Goal: Task Accomplishment & Management: Complete application form

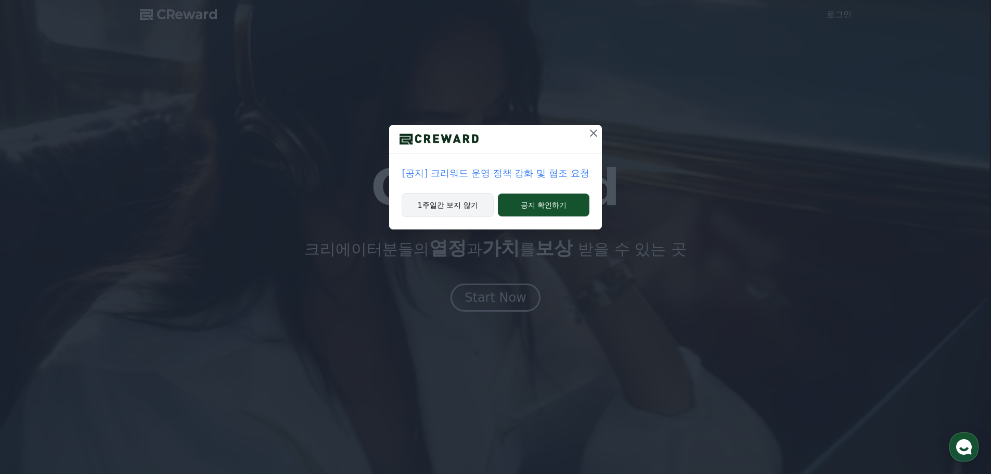
click at [463, 206] on button "1주일간 보지 않기" at bounding box center [448, 205] width 92 height 24
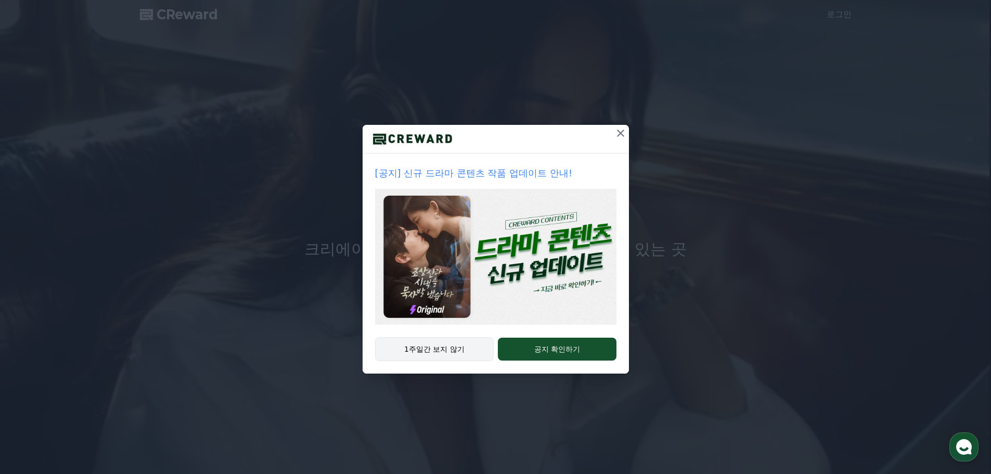
click at [464, 351] on button "1주일간 보지 않기" at bounding box center [434, 349] width 119 height 24
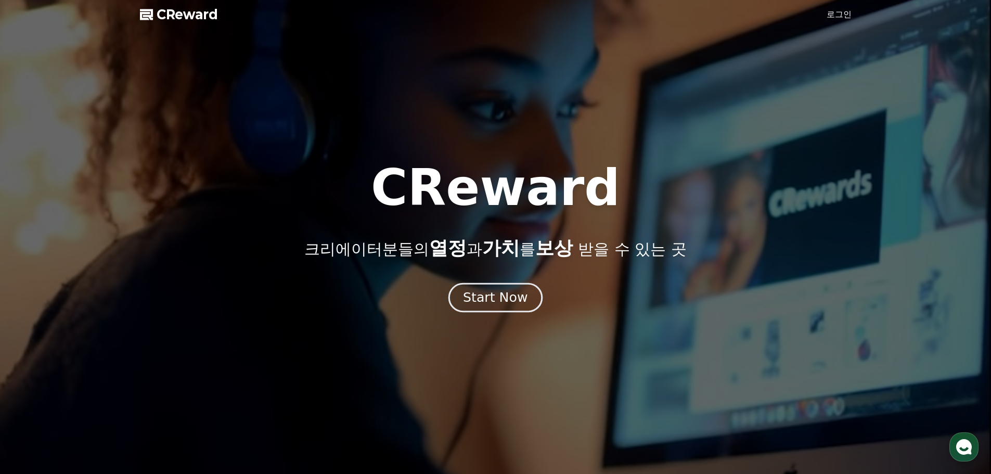
click at [503, 297] on div "Start Now" at bounding box center [495, 298] width 65 height 18
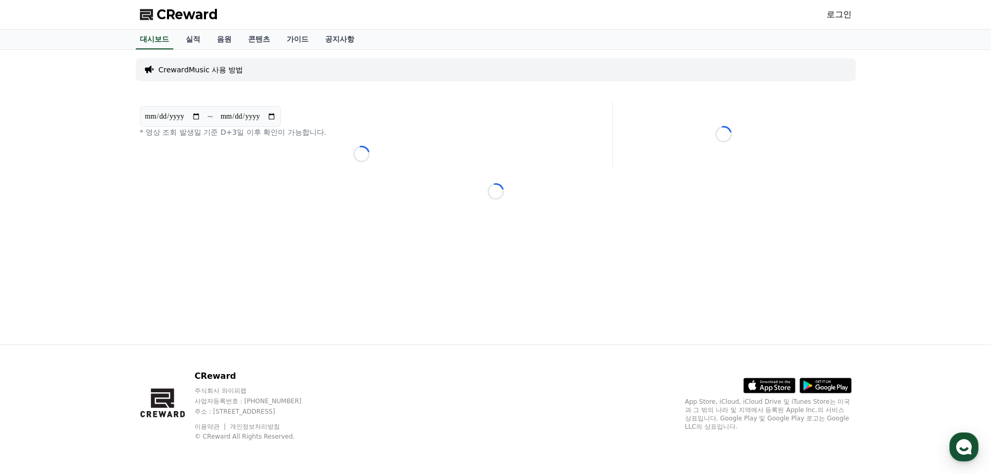
click at [844, 18] on link "로그인" at bounding box center [839, 14] width 25 height 12
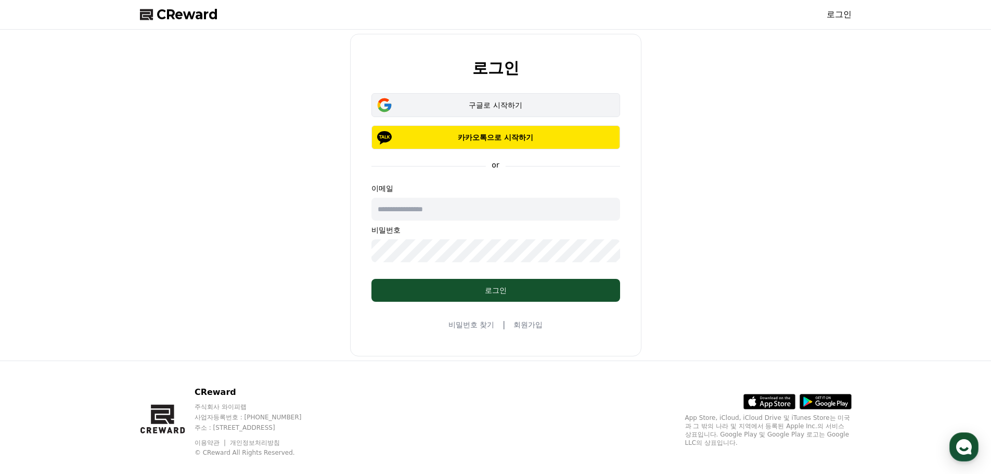
click at [508, 109] on div "구글로 시작하기" at bounding box center [496, 105] width 219 height 10
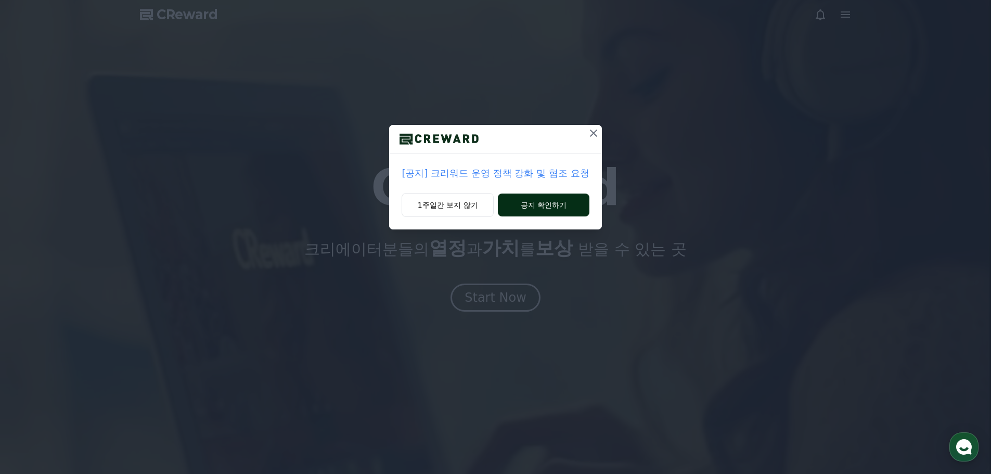
click at [564, 203] on button "공지 확인하기" at bounding box center [543, 205] width 91 height 23
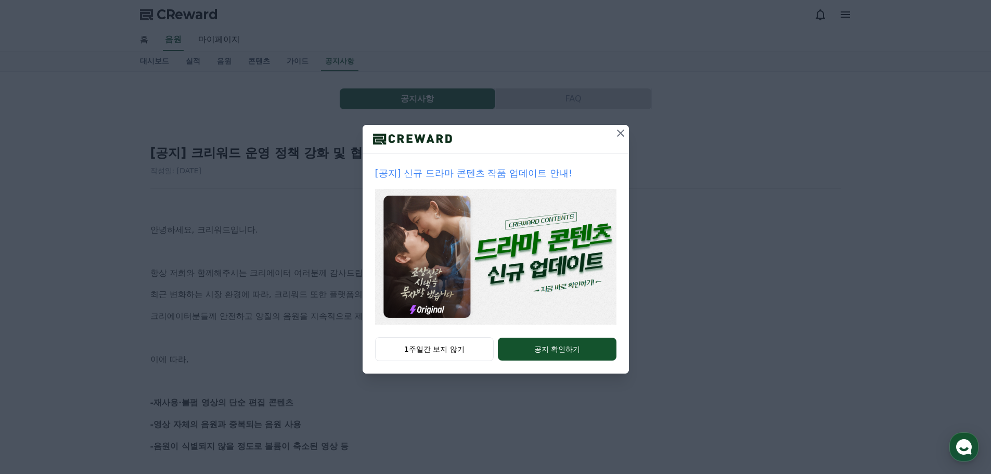
drag, startPoint x: 617, startPoint y: 134, endPoint x: 611, endPoint y: 136, distance: 6.6
click at [617, 134] on icon at bounding box center [620, 133] width 12 height 12
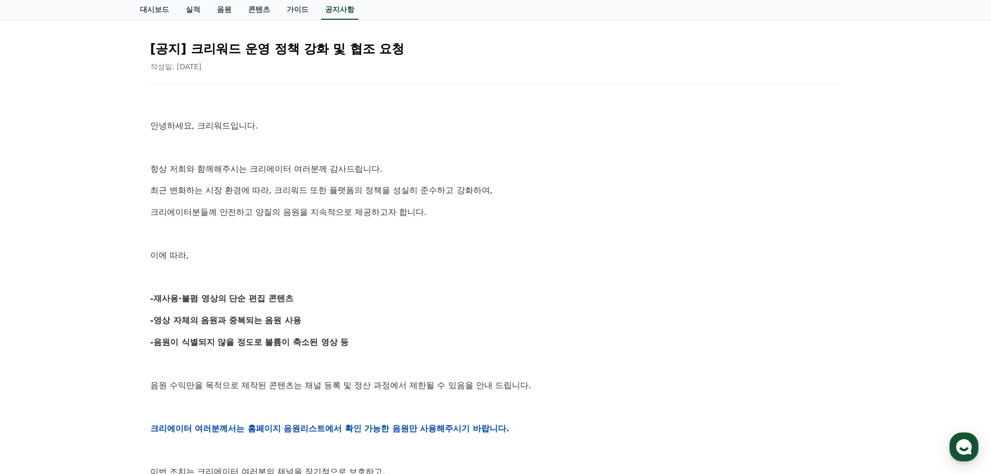
scroll to position [208, 0]
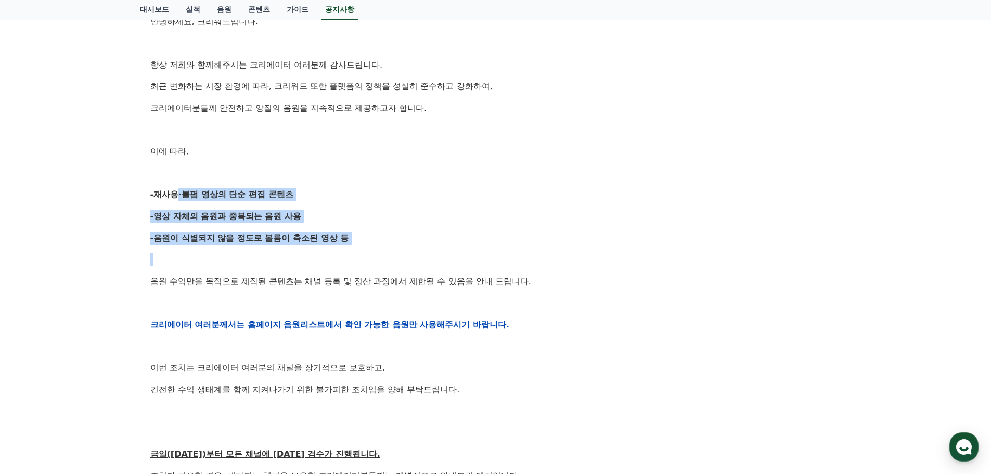
drag, startPoint x: 167, startPoint y: 191, endPoint x: 322, endPoint y: 268, distance: 172.6
click at [322, 267] on div "안녕하세요, 크리워드입니다. 항상 저희와 함께해주시는 크리에이터 여러분께 감사드립니다. 최근 변화하는 시장 환경에 따라, 크리워드 또한 플랫폼…" at bounding box center [495, 324] width 691 height 662
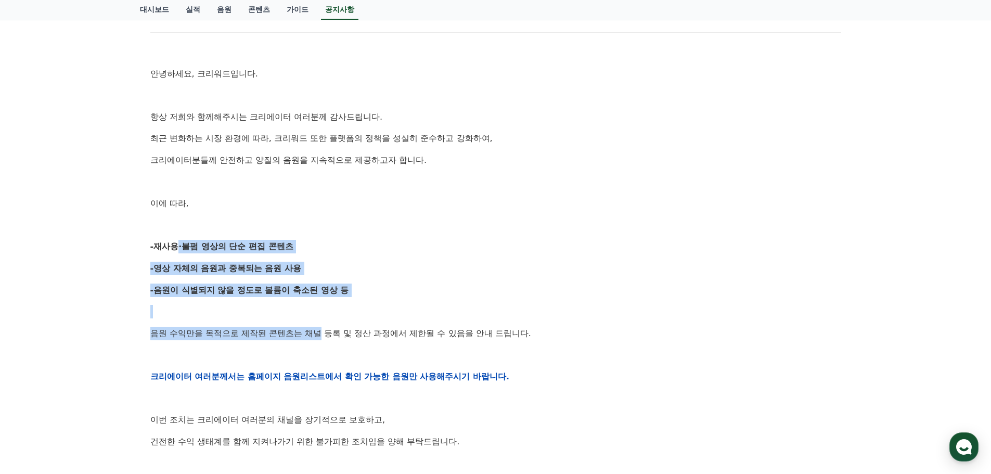
scroll to position [0, 0]
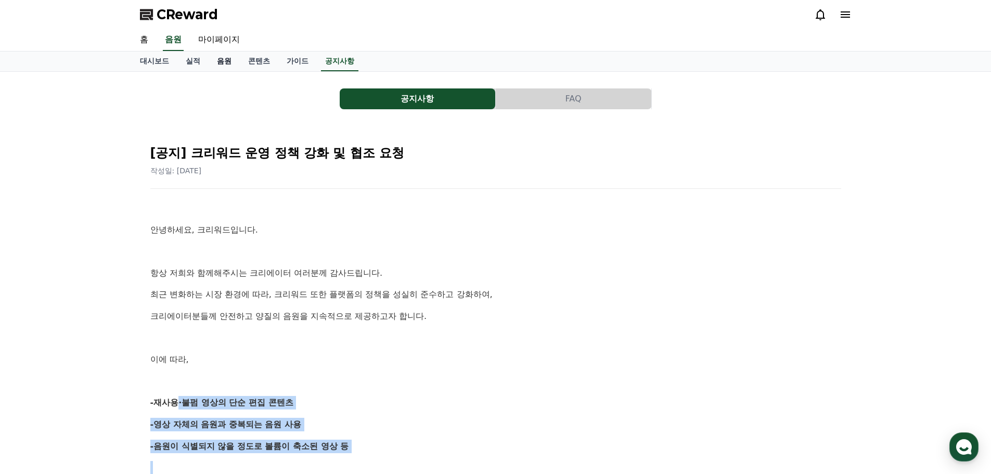
click at [216, 61] on link "음원" at bounding box center [224, 62] width 31 height 20
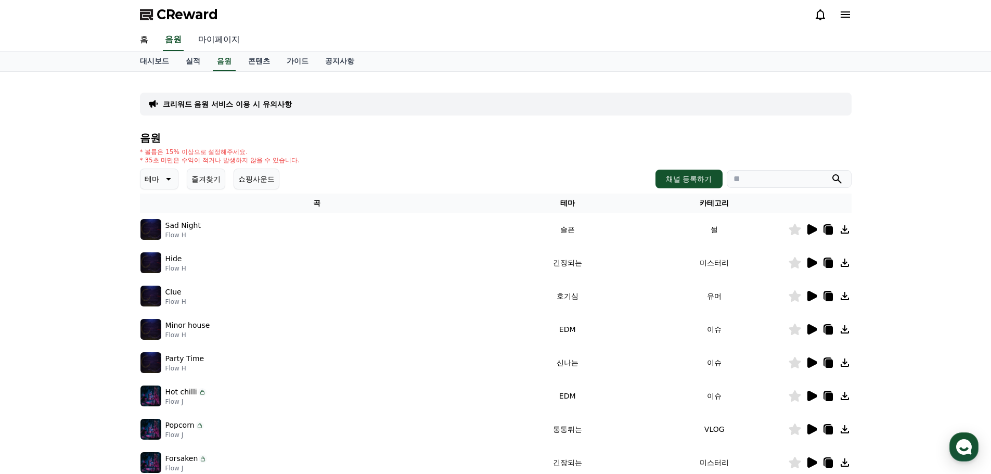
click at [214, 40] on link "마이페이지" at bounding box center [219, 40] width 58 height 22
select select "**********"
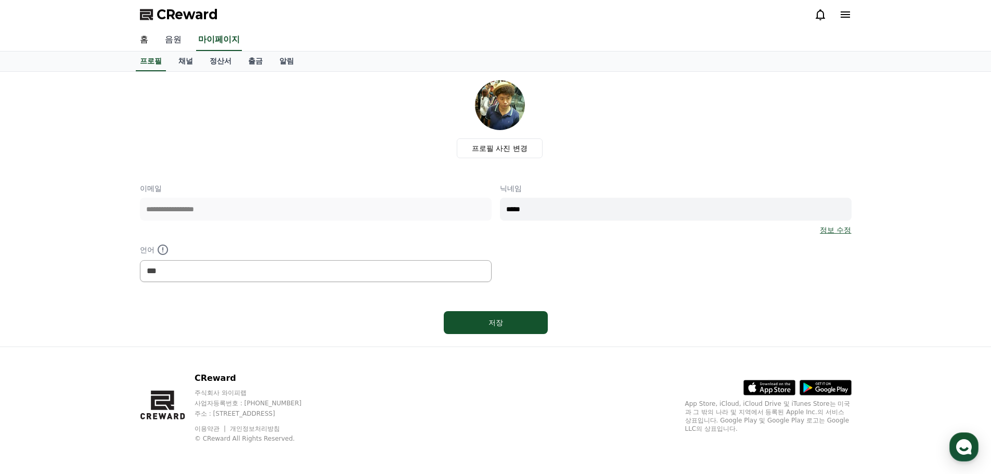
click at [171, 35] on link "음원" at bounding box center [173, 40] width 33 height 22
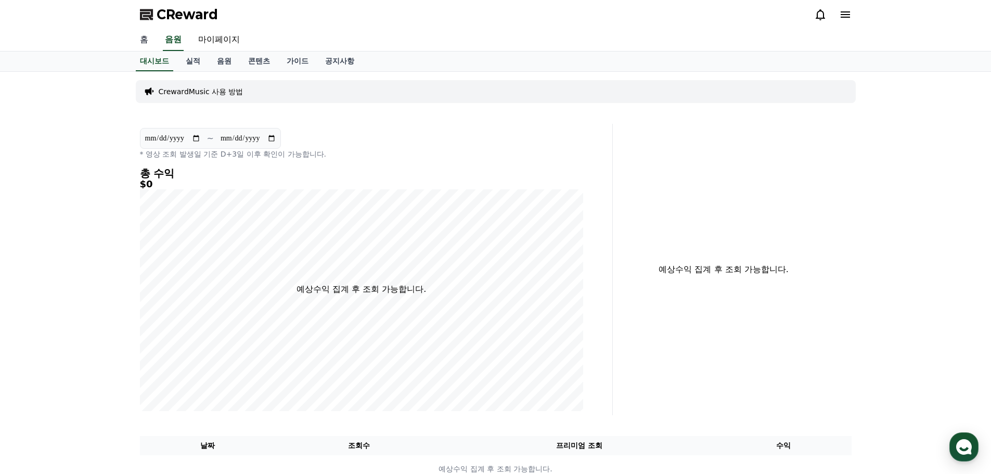
click at [148, 40] on link "홈" at bounding box center [144, 40] width 25 height 22
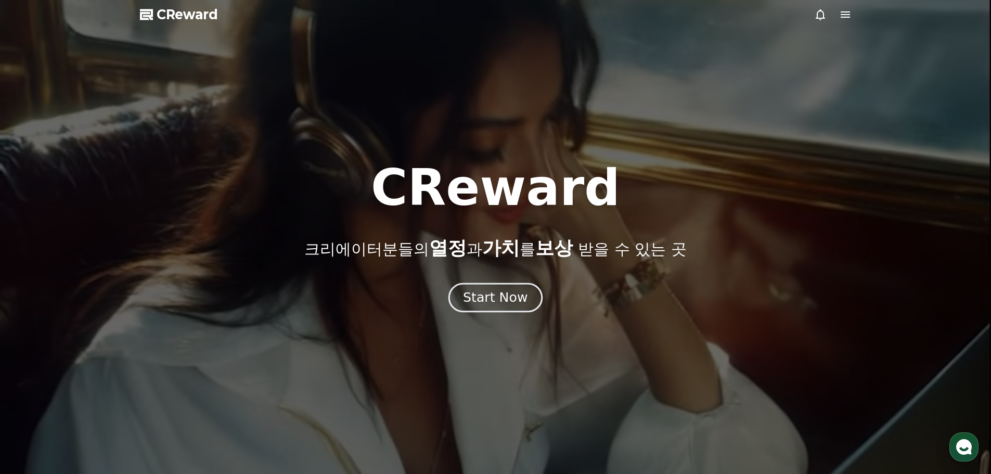
click at [526, 309] on button "Start Now" at bounding box center [495, 298] width 94 height 30
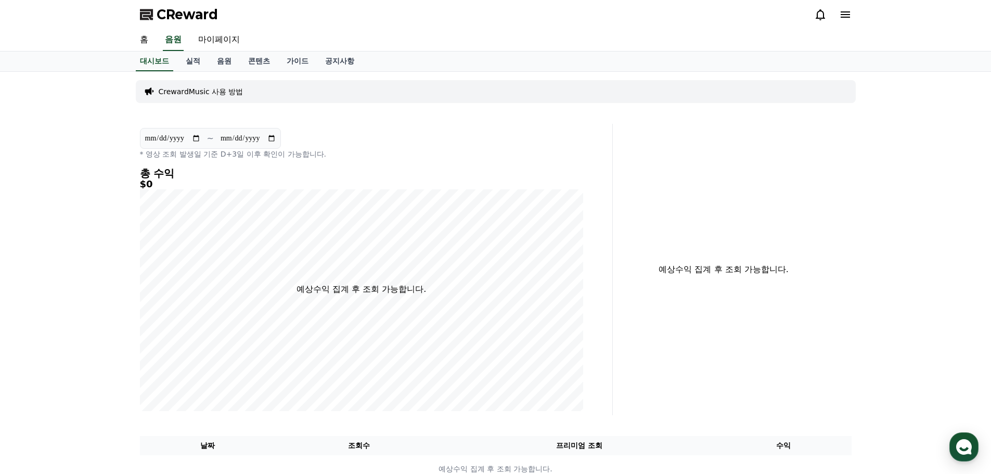
click at [845, 13] on icon at bounding box center [845, 14] width 12 height 12
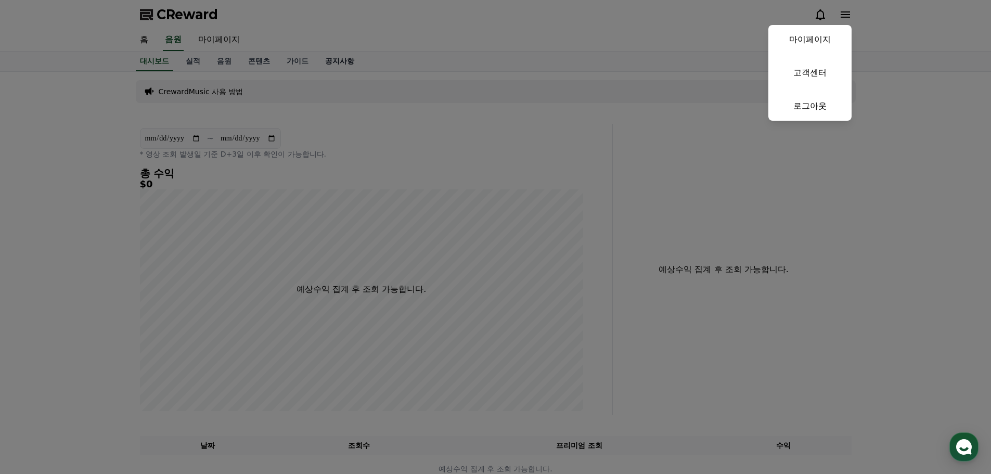
drag, startPoint x: 434, startPoint y: 61, endPoint x: 348, endPoint y: 69, distance: 87.2
click at [434, 61] on button "close" at bounding box center [495, 237] width 991 height 474
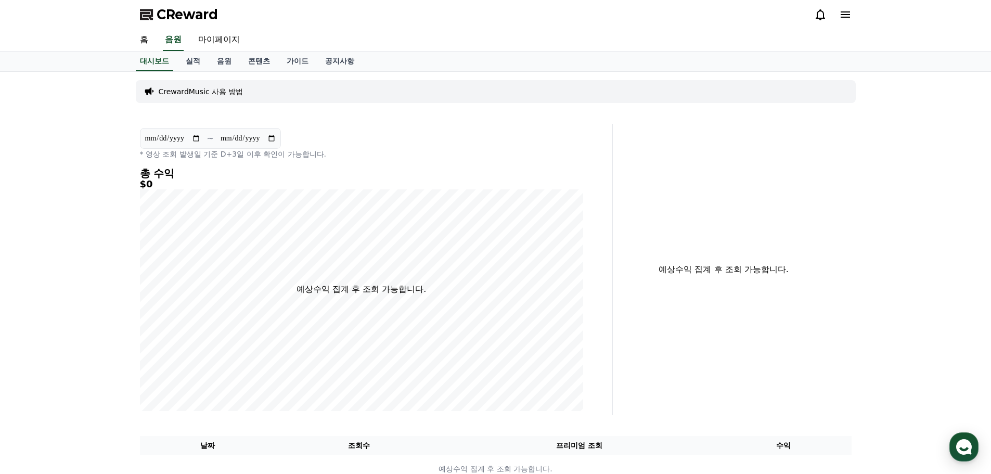
click at [222, 92] on p "CrewardMusic 사용 방법" at bounding box center [201, 91] width 85 height 10
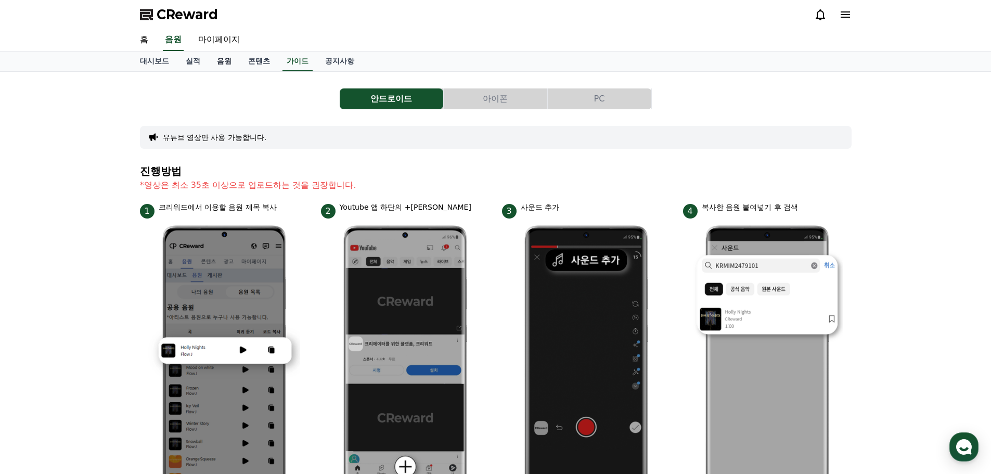
click at [227, 61] on link "음원" at bounding box center [224, 62] width 31 height 20
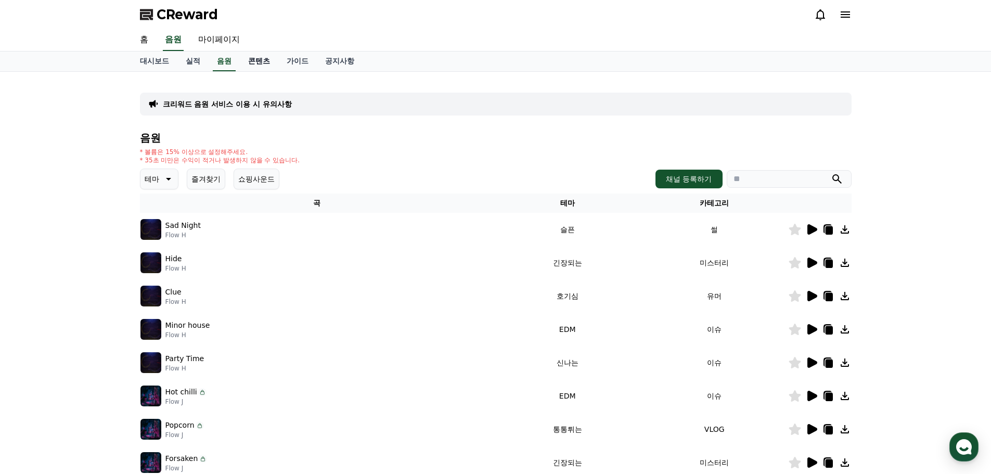
click at [261, 61] on link "콘텐츠" at bounding box center [259, 62] width 38 height 20
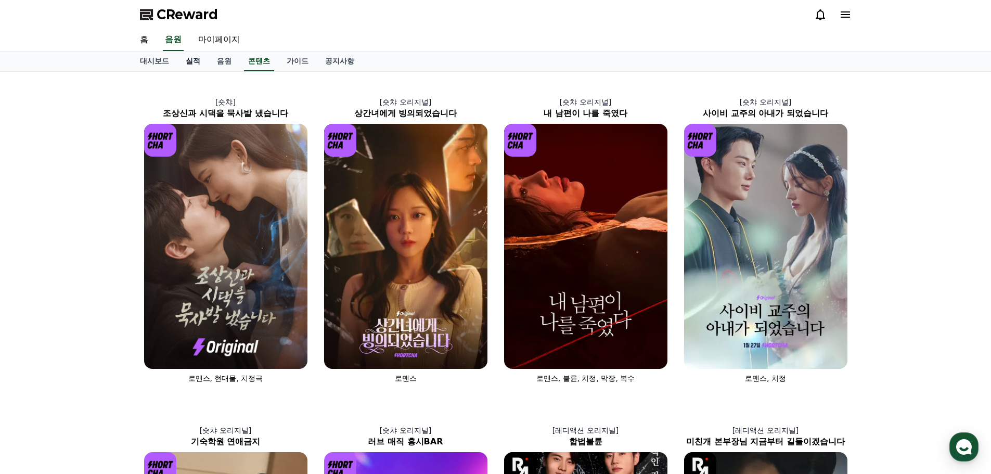
click at [195, 60] on link "실적" at bounding box center [192, 62] width 31 height 20
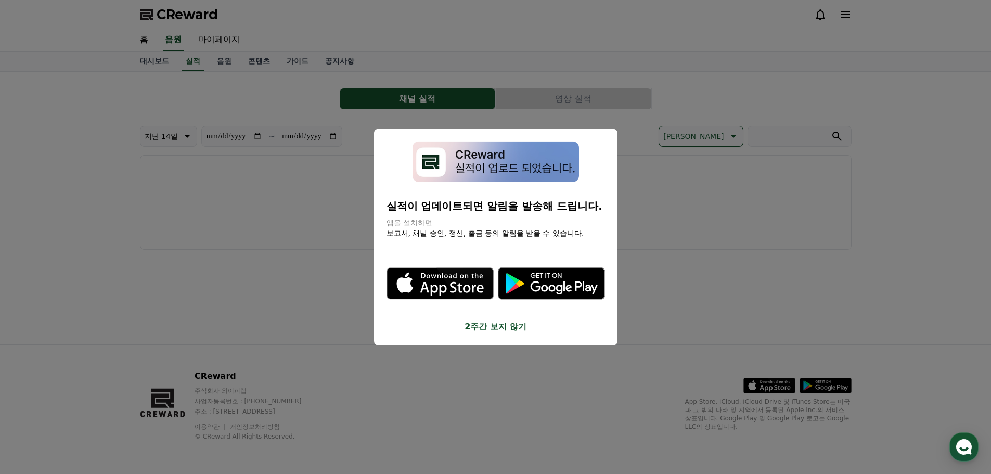
click at [327, 201] on button "close modal" at bounding box center [495, 237] width 991 height 474
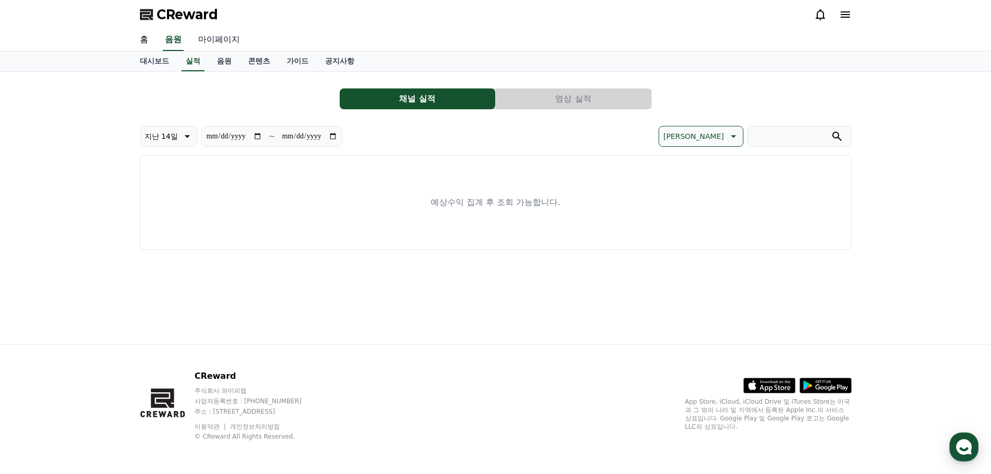
click at [214, 41] on link "마이페이지" at bounding box center [219, 40] width 58 height 22
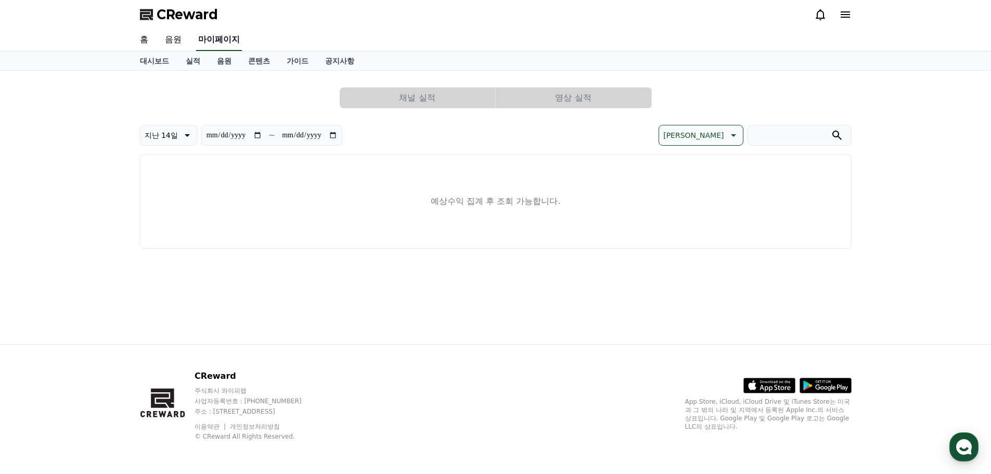
select select "**********"
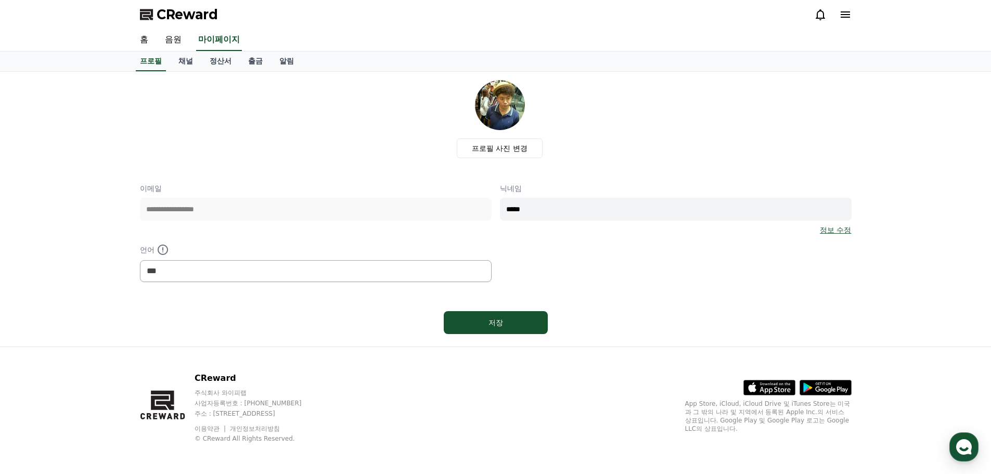
click at [853, 14] on div "CReward" at bounding box center [496, 14] width 728 height 29
click at [851, 15] on icon at bounding box center [845, 14] width 12 height 12
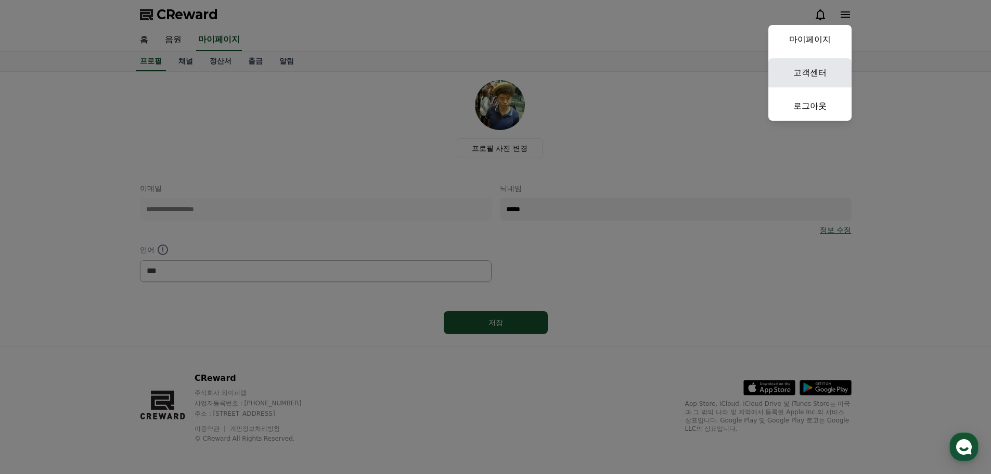
click at [807, 71] on link "고객센터" at bounding box center [809, 72] width 83 height 29
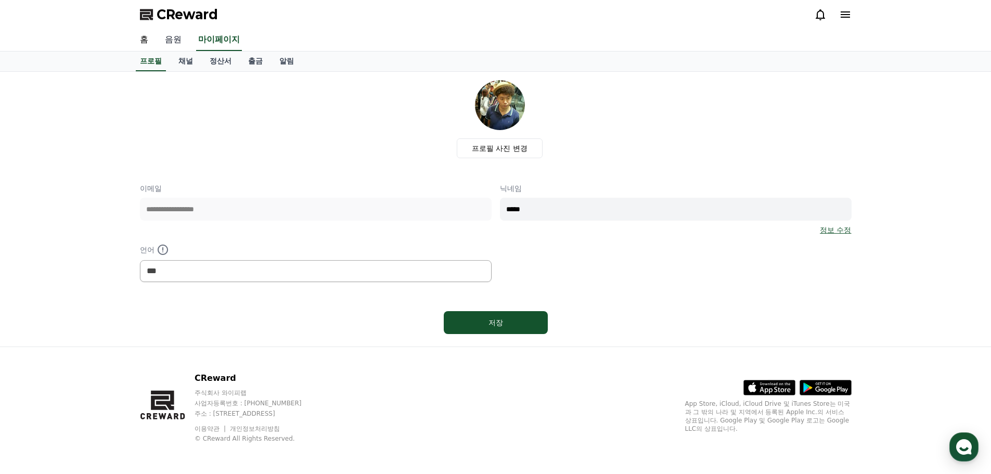
click at [169, 41] on link "음원" at bounding box center [173, 40] width 33 height 22
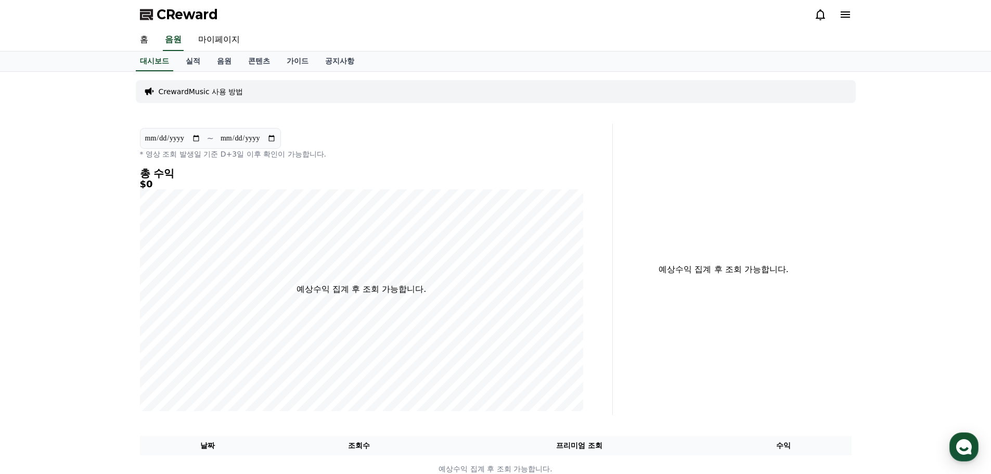
click at [207, 89] on p "CrewardMusic 사용 방법" at bounding box center [201, 91] width 85 height 10
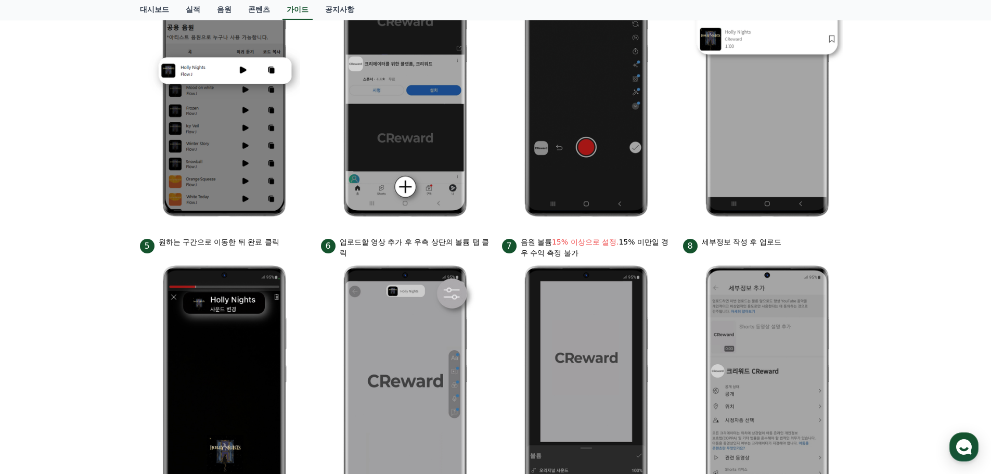
scroll to position [72, 0]
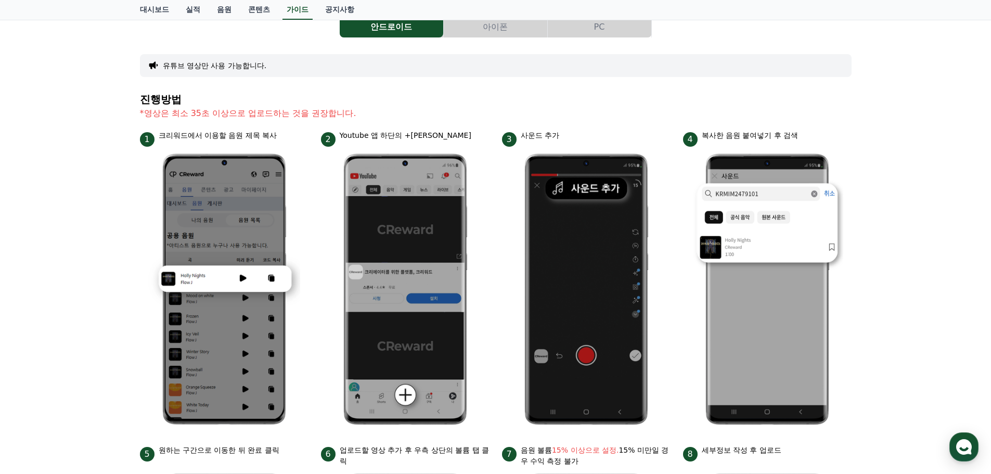
click at [212, 62] on button "유튜브 영상만 사용 가능합니다." at bounding box center [215, 65] width 104 height 10
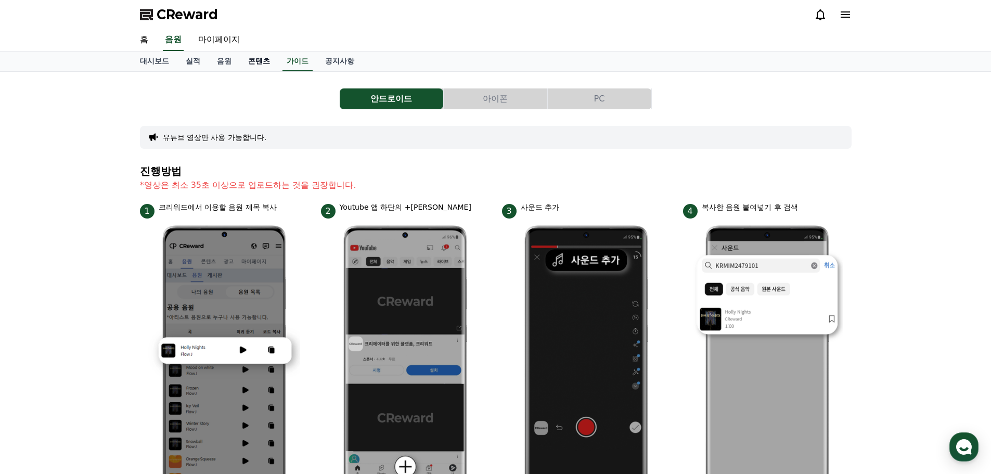
click at [256, 63] on link "콘텐츠" at bounding box center [259, 62] width 38 height 20
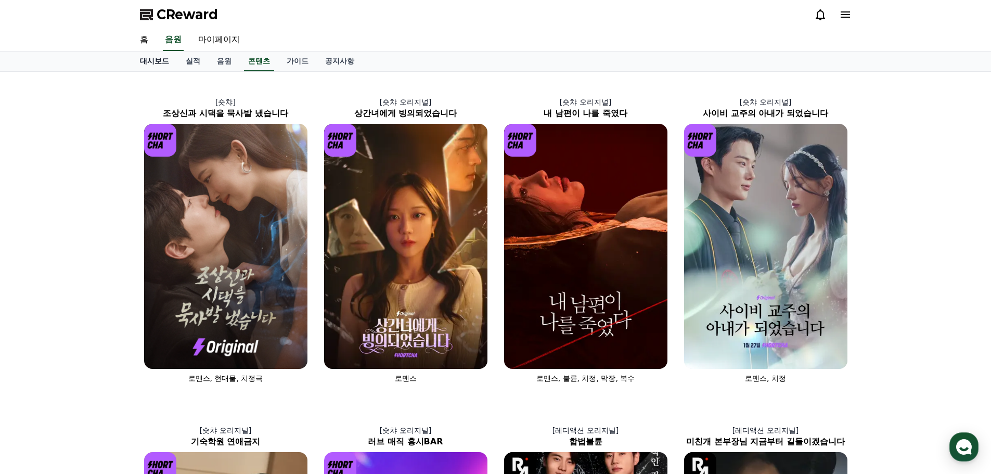
click at [159, 61] on link "대시보드" at bounding box center [155, 62] width 46 height 20
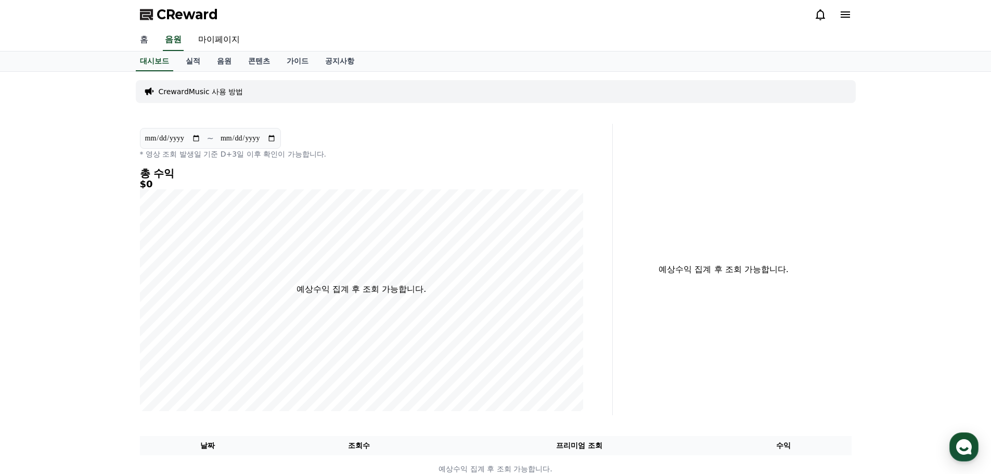
click at [144, 41] on link "홈" at bounding box center [144, 40] width 25 height 22
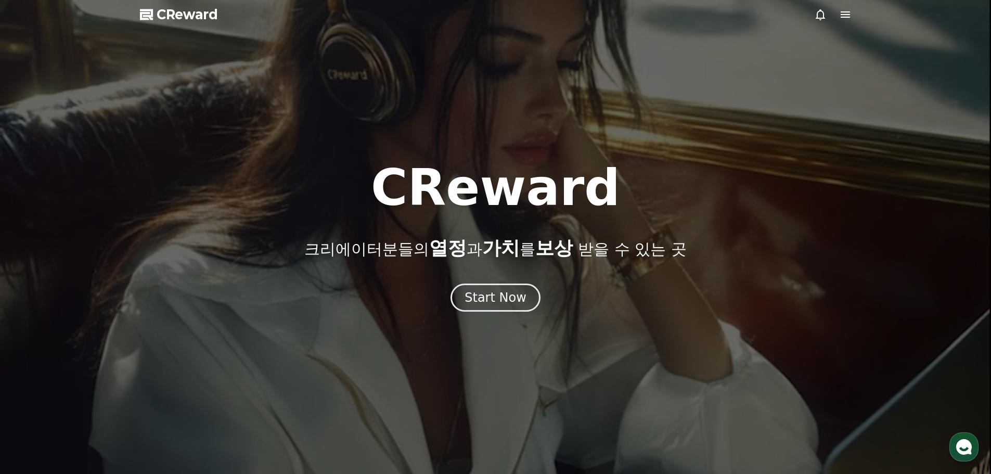
click at [166, 12] on span "CReward" at bounding box center [187, 14] width 61 height 17
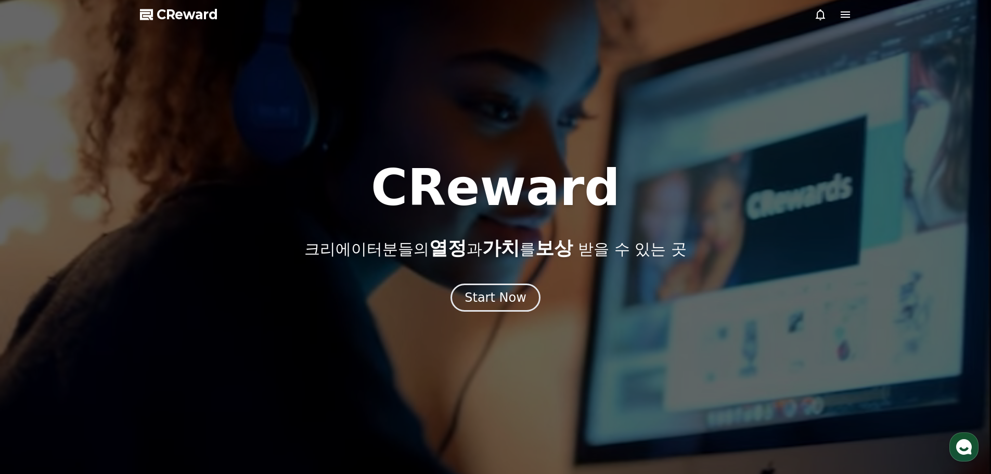
click at [491, 284] on div "Start Now" at bounding box center [495, 298] width 991 height 28
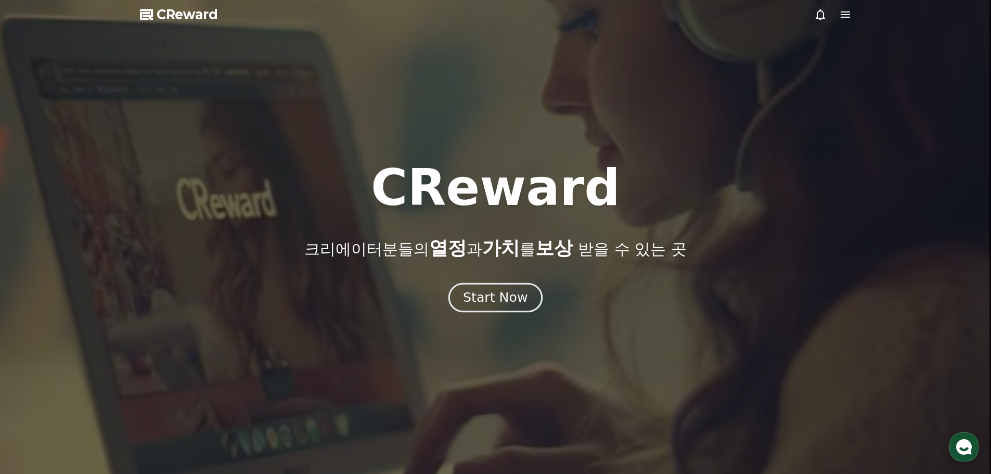
click at [487, 292] on div "Start Now" at bounding box center [495, 298] width 65 height 18
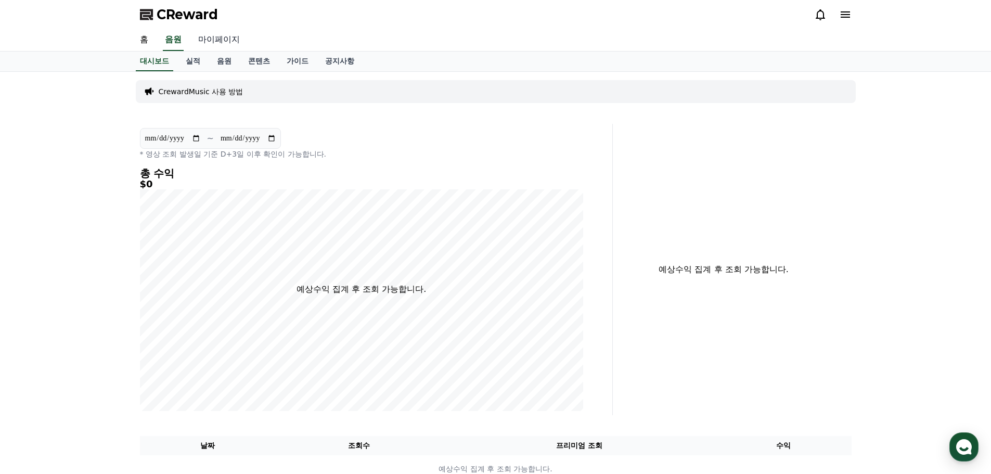
click at [214, 37] on link "마이페이지" at bounding box center [219, 40] width 58 height 22
select select "**********"
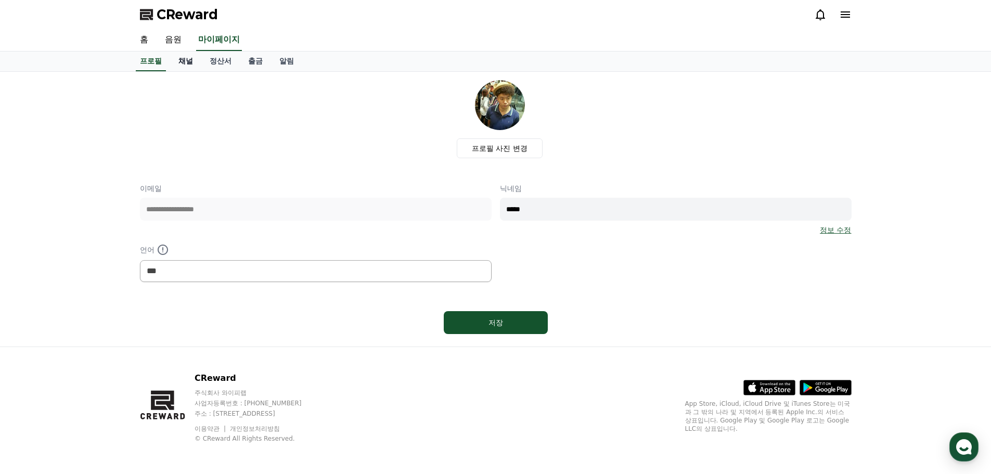
click at [189, 61] on link "채널" at bounding box center [185, 62] width 31 height 20
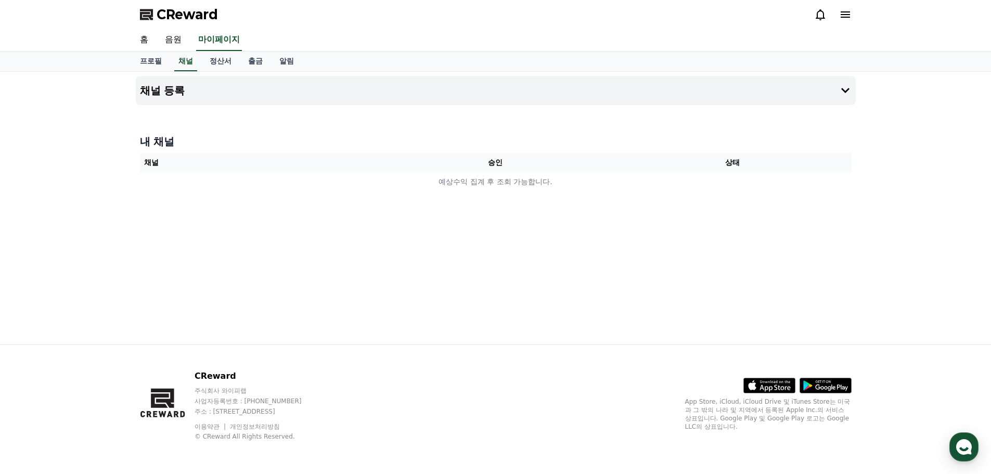
click at [494, 158] on th "승인" at bounding box center [495, 162] width 237 height 19
click at [159, 93] on h4 "채널 등록" at bounding box center [162, 90] width 45 height 11
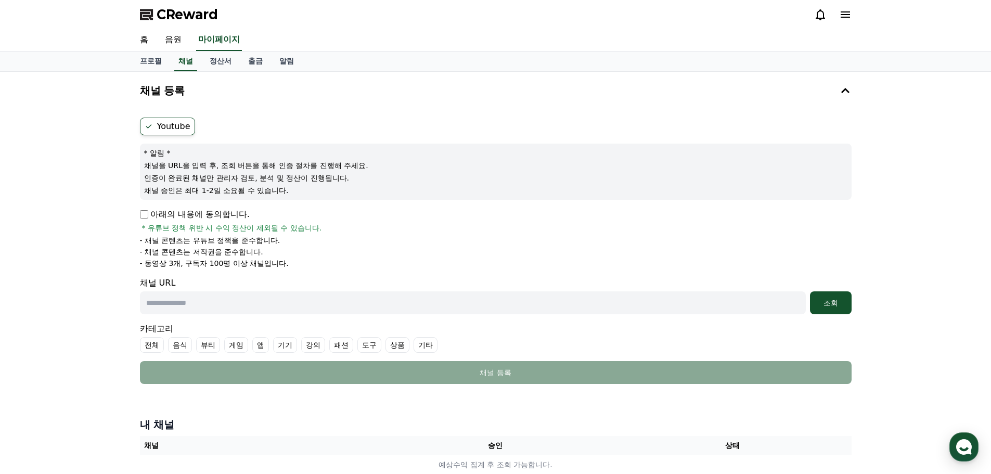
scroll to position [52, 0]
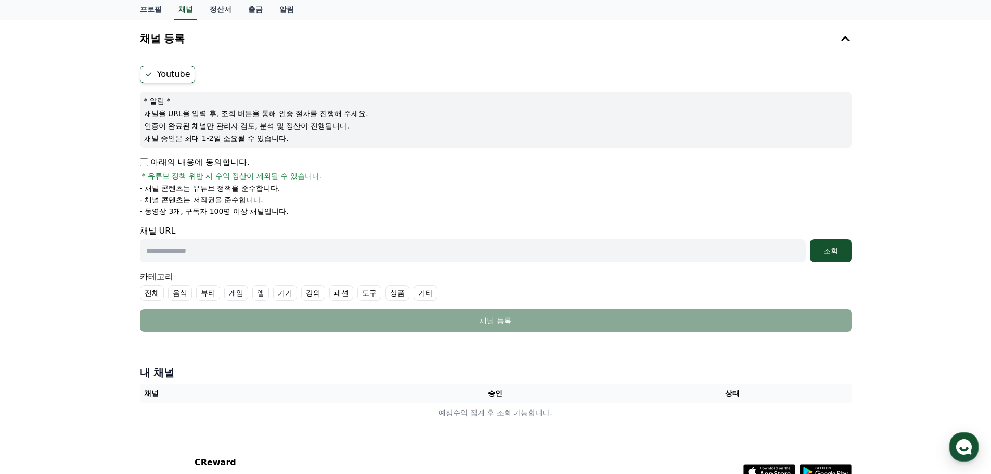
click at [153, 163] on p "아래의 내용에 동의합니다." at bounding box center [195, 162] width 110 height 12
click at [138, 161] on div "Youtube * 알림 * 채널을 URL을 입력 후, 조회 버튼을 통해 인증 절차를 진행해 주세요. 인증이 완료된 채널만 관리자 검토, 분석 …" at bounding box center [496, 198] width 720 height 275
drag, startPoint x: 241, startPoint y: 187, endPoint x: 328, endPoint y: 188, distance: 86.9
click at [328, 188] on li "- 채널 콘텐츠는 유튜브 정책을 준수합니다." at bounding box center [496, 188] width 712 height 10
drag, startPoint x: 217, startPoint y: 106, endPoint x: 322, endPoint y: 138, distance: 109.4
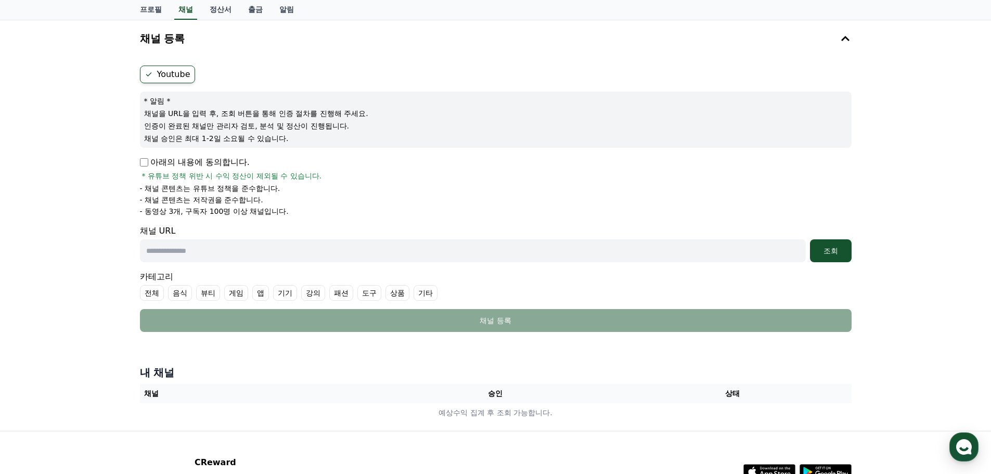
click at [322, 138] on div "* 알림 * 채널을 URL을 입력 후, 조회 버튼을 통해 인증 절차를 진행해 주세요. 인증이 완료된 채널만 관리자 검토, 분석 및 정산이 진행…" at bounding box center [496, 120] width 712 height 56
drag, startPoint x: 169, startPoint y: 192, endPoint x: 238, endPoint y: 201, distance: 69.8
click at [238, 201] on ul "- 채널 콘텐츠는 유튜브 정책을 준수합니다. - 채널 콘텐츠는 저작권을 준수합니다. - 동영상 3개, 구독자 100명 이상 채널입니다." at bounding box center [496, 199] width 712 height 33
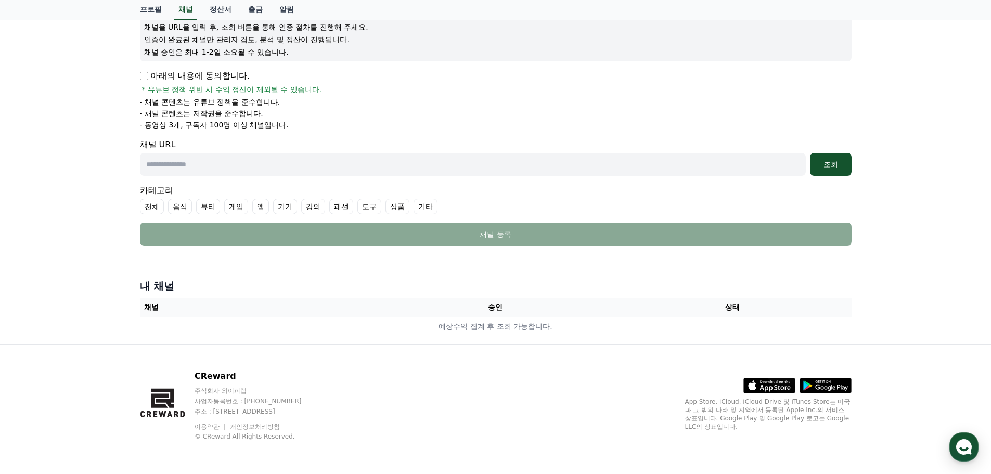
scroll to position [0, 0]
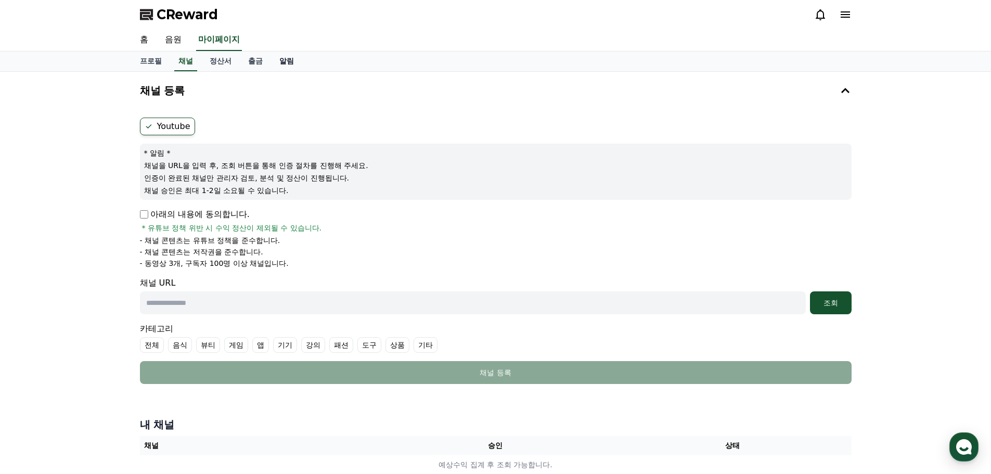
drag, startPoint x: 286, startPoint y: 60, endPoint x: 280, endPoint y: 60, distance: 5.7
click at [286, 60] on link "알림" at bounding box center [286, 62] width 31 height 20
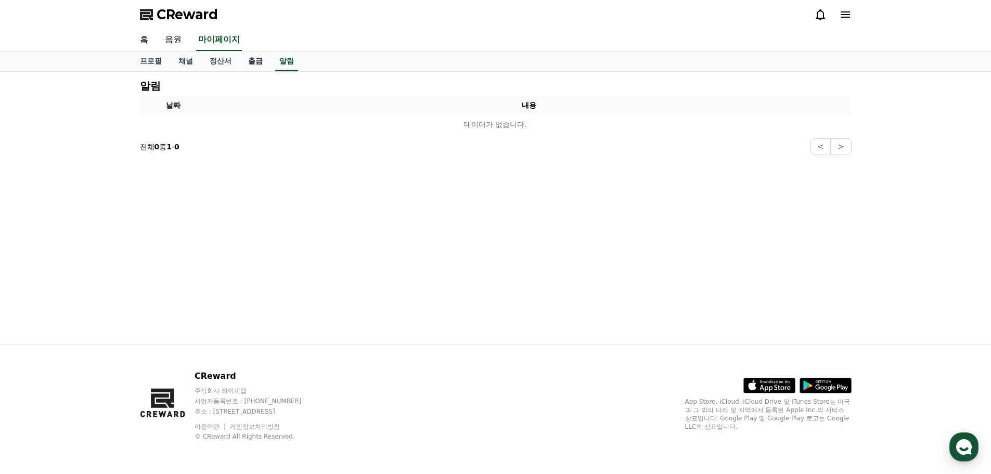
click at [259, 61] on link "출금" at bounding box center [255, 62] width 31 height 20
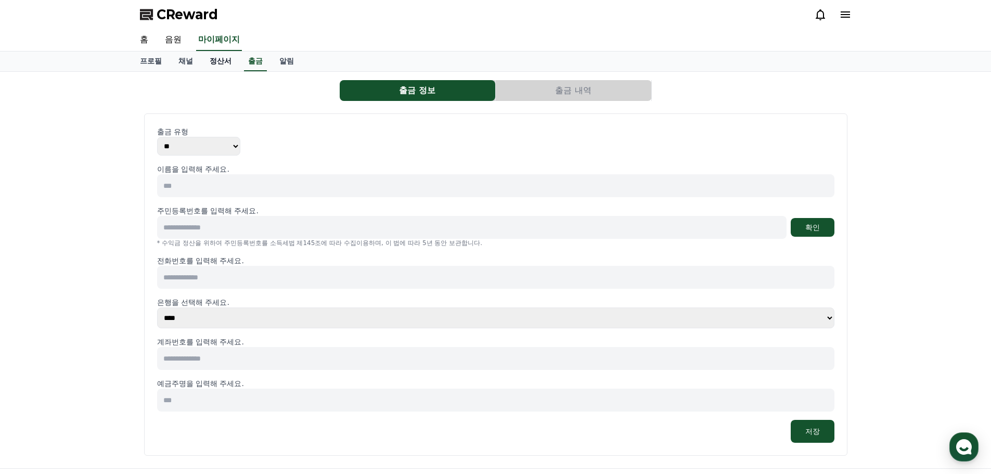
click at [225, 62] on link "정산서" at bounding box center [220, 62] width 38 height 20
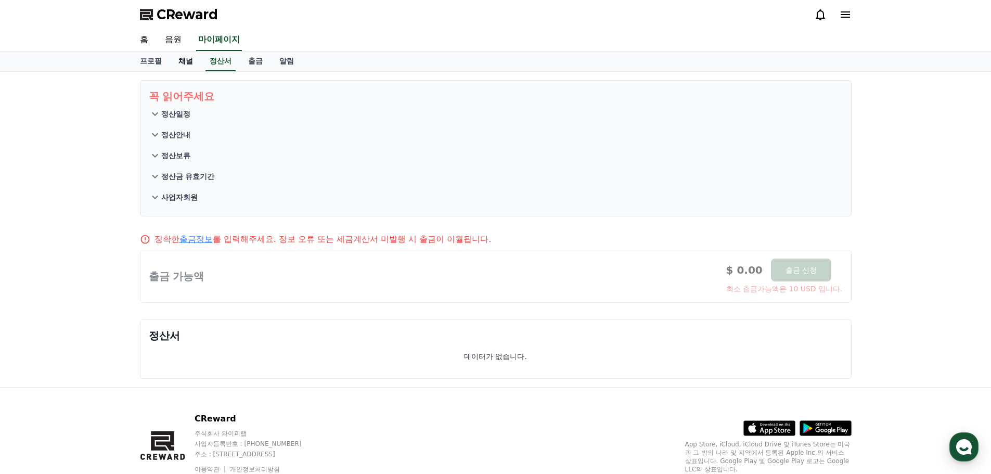
click at [183, 60] on link "채널" at bounding box center [185, 62] width 31 height 20
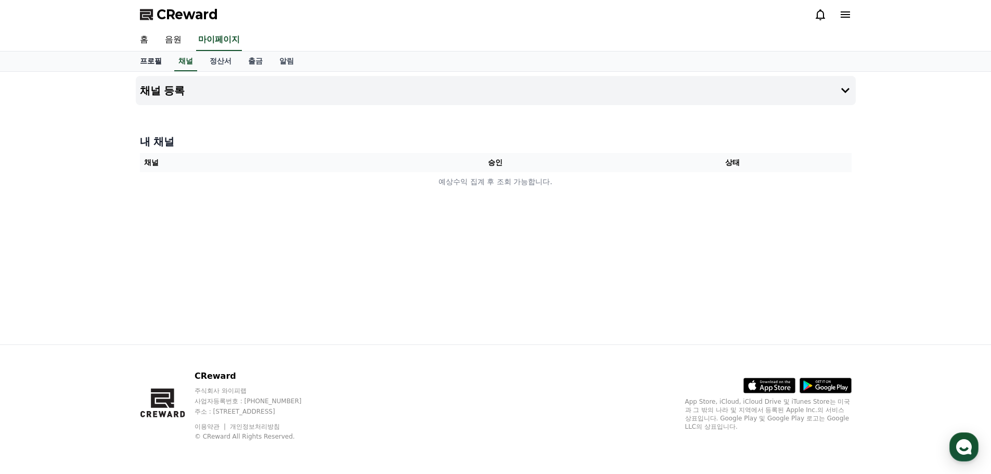
click at [147, 60] on link "프로필" at bounding box center [151, 62] width 38 height 20
select select "**********"
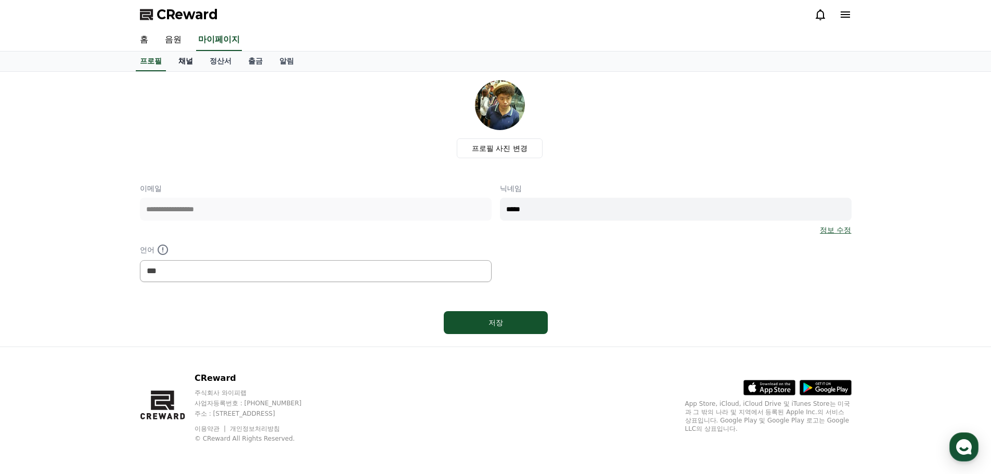
click at [186, 65] on link "채널" at bounding box center [185, 62] width 31 height 20
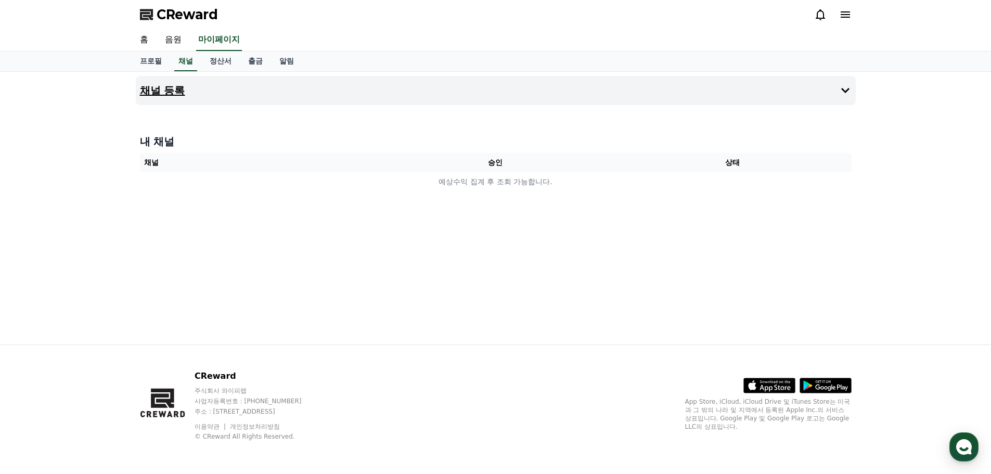
click at [843, 89] on icon at bounding box center [845, 90] width 8 height 5
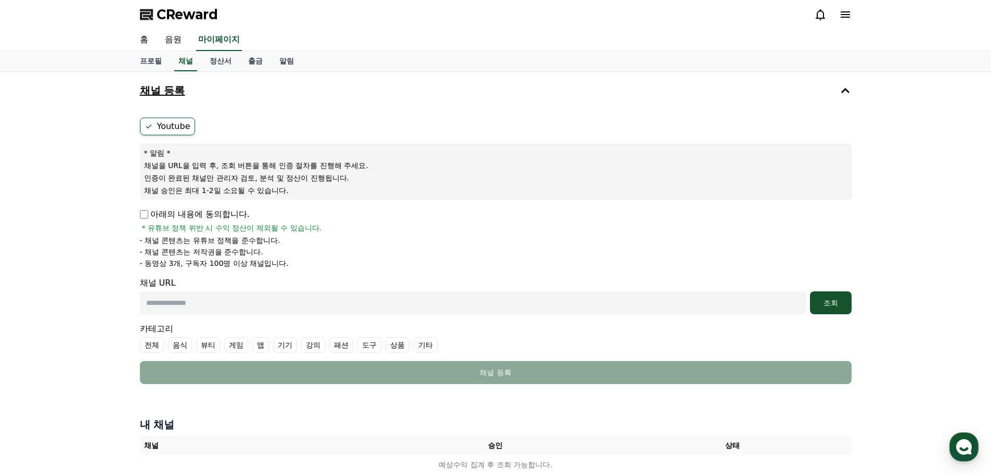
scroll to position [104, 0]
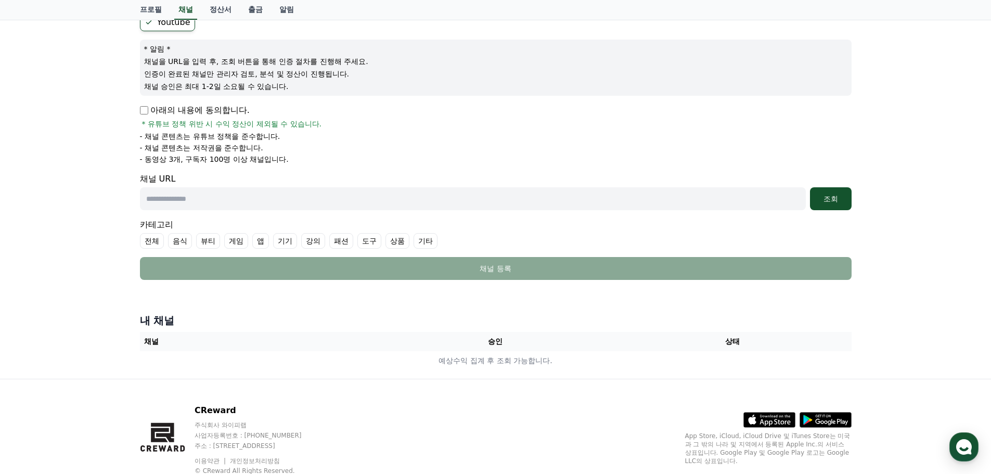
click at [196, 197] on input "text" at bounding box center [473, 198] width 666 height 23
paste input "**********"
type input "**********"
click at [823, 197] on div "조회" at bounding box center [830, 199] width 33 height 10
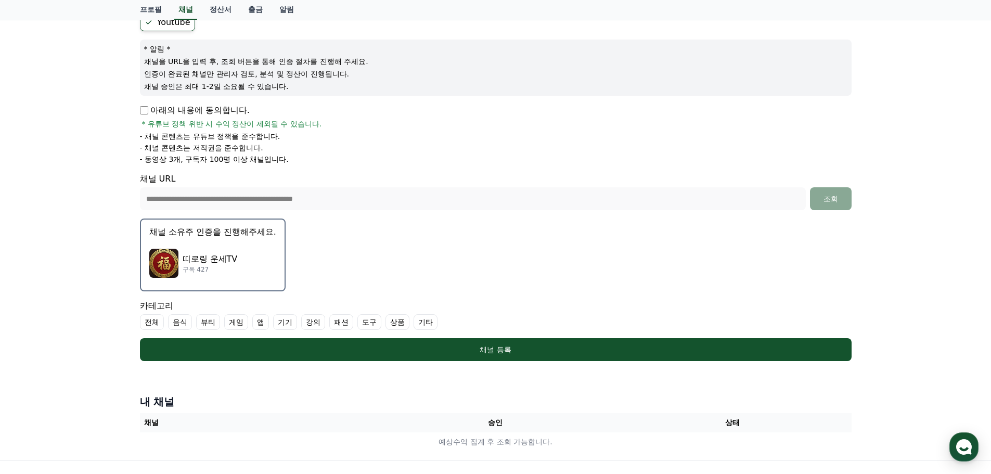
click at [204, 239] on button "채널 소유주 인증을 진행해주세요. 띠로링 운세TV 구독 427" at bounding box center [213, 255] width 146 height 73
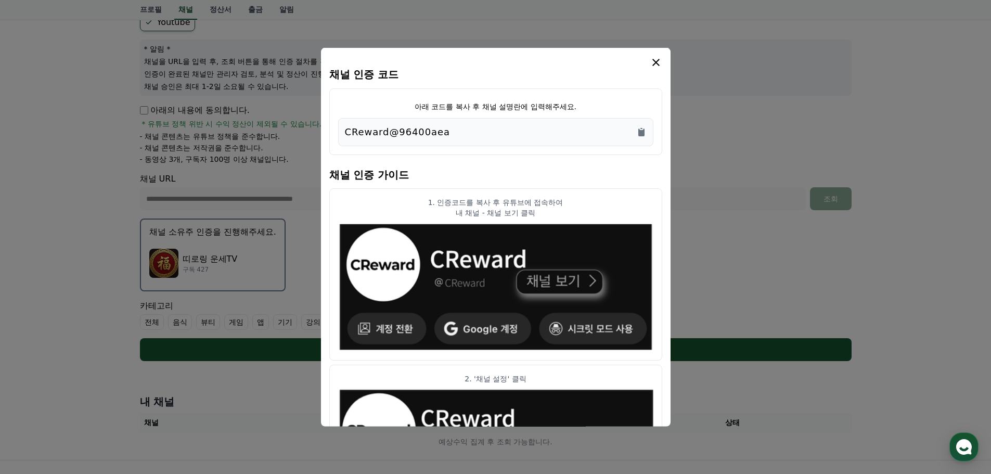
click at [459, 131] on div "CReward@96400aea" at bounding box center [496, 131] width 302 height 15
drag, startPoint x: 450, startPoint y: 131, endPoint x: 341, endPoint y: 135, distance: 108.8
click at [341, 135] on div "CReward@96400aea" at bounding box center [495, 132] width 315 height 28
copy p "CReward@96400aea"
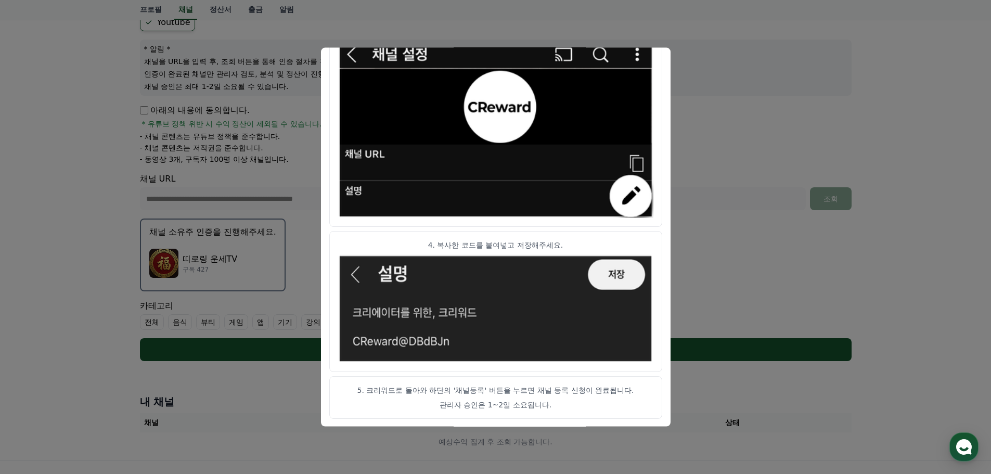
scroll to position [156, 0]
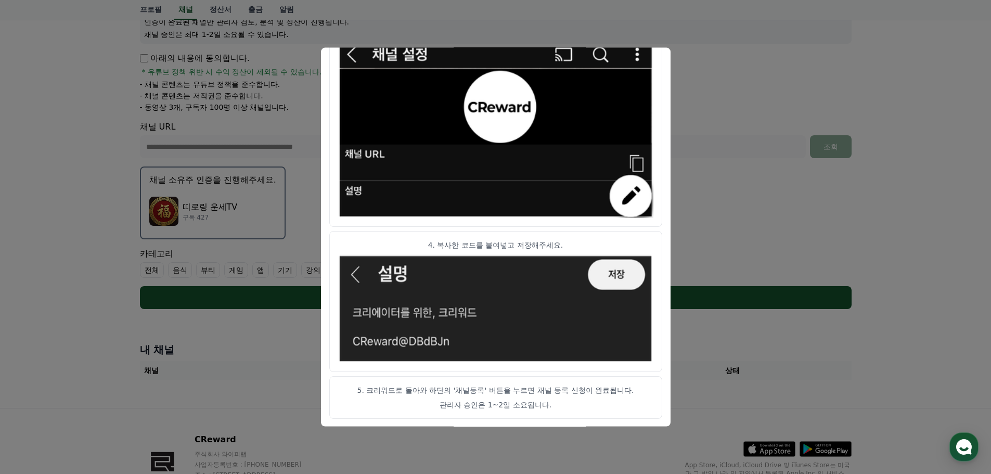
click at [727, 236] on button "close modal" at bounding box center [495, 237] width 991 height 474
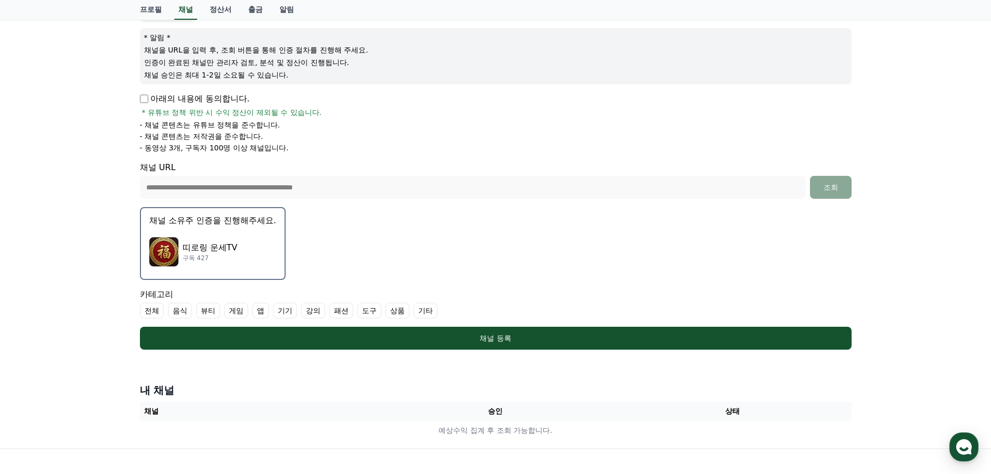
scroll to position [220, 0]
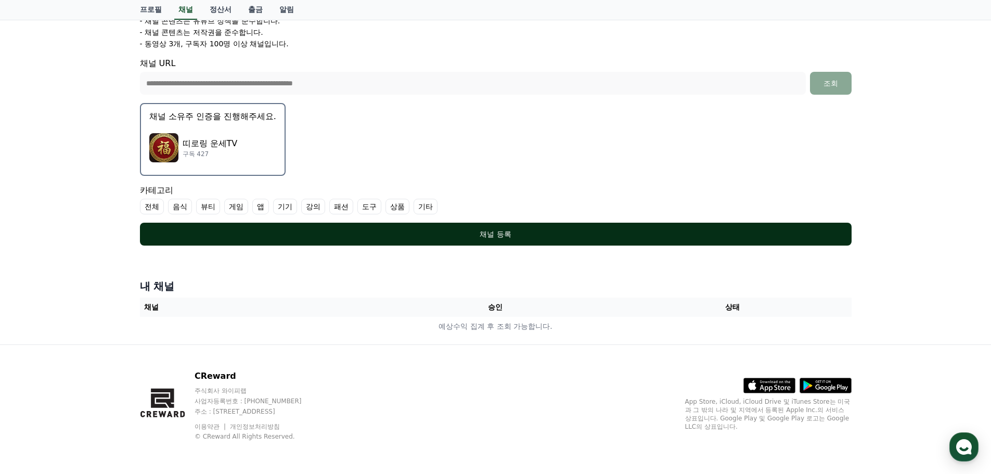
click at [517, 233] on div "채널 등록" at bounding box center [496, 234] width 670 height 10
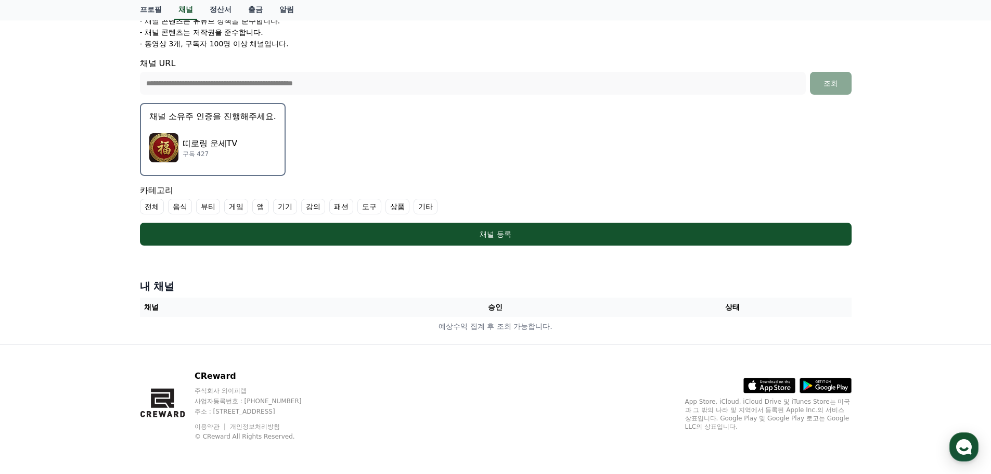
click at [431, 204] on label "기타" at bounding box center [426, 207] width 24 height 16
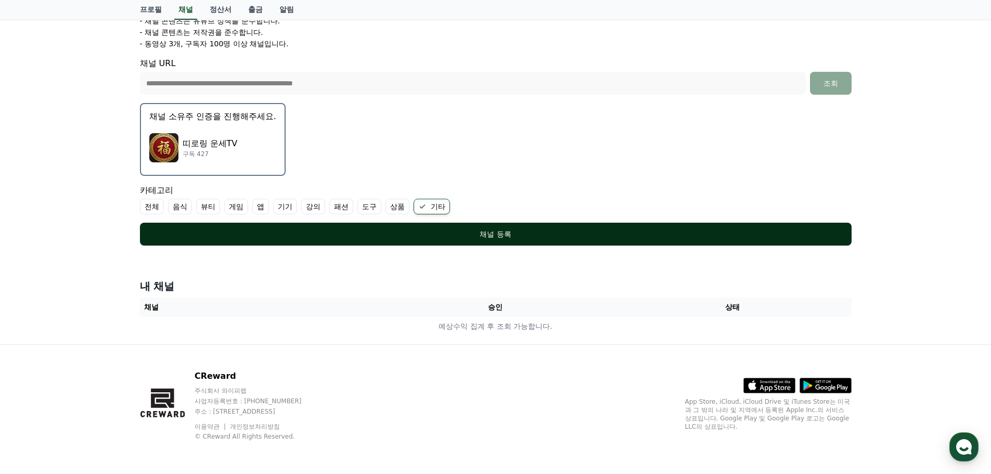
click at [515, 231] on div "채널 등록" at bounding box center [496, 234] width 670 height 10
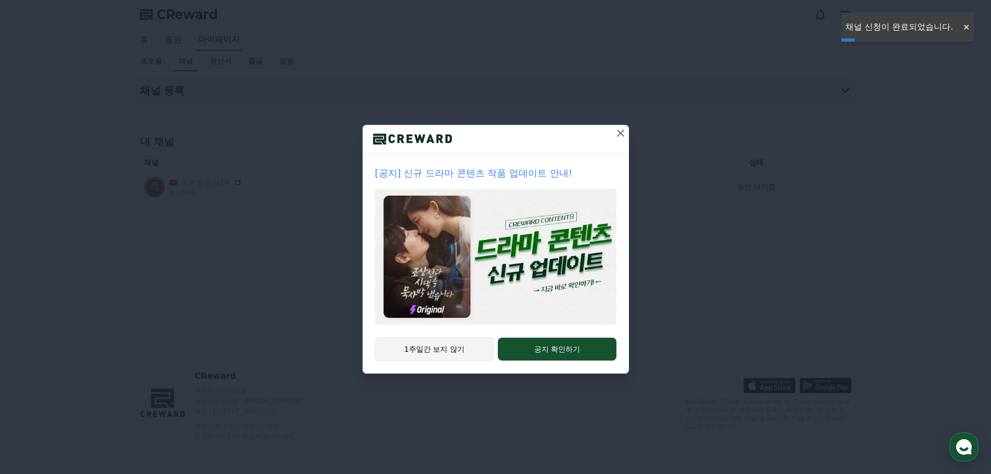
click at [460, 346] on button "1주일간 보지 않기" at bounding box center [434, 349] width 119 height 24
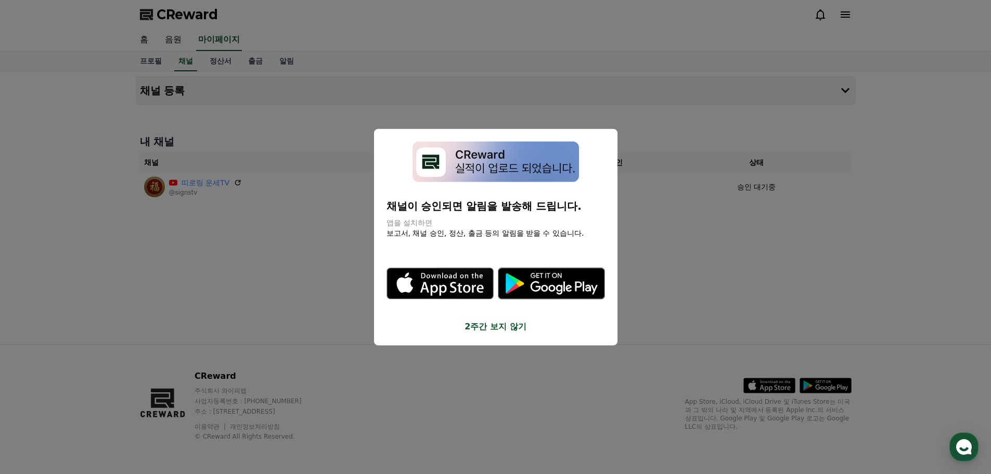
click at [509, 326] on button "2주간 보지 않기" at bounding box center [496, 326] width 219 height 12
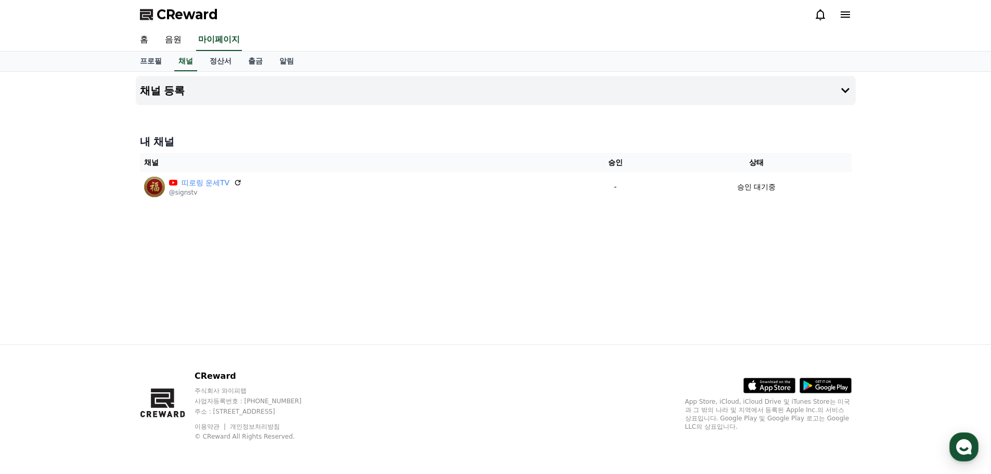
click at [630, 238] on div "채널 등록 내 채널 채널 승인 상태 띠로링 운세TV @signstv - 승인 대기중" at bounding box center [496, 208] width 728 height 273
click at [150, 63] on link "프로필" at bounding box center [151, 62] width 38 height 20
select select "**********"
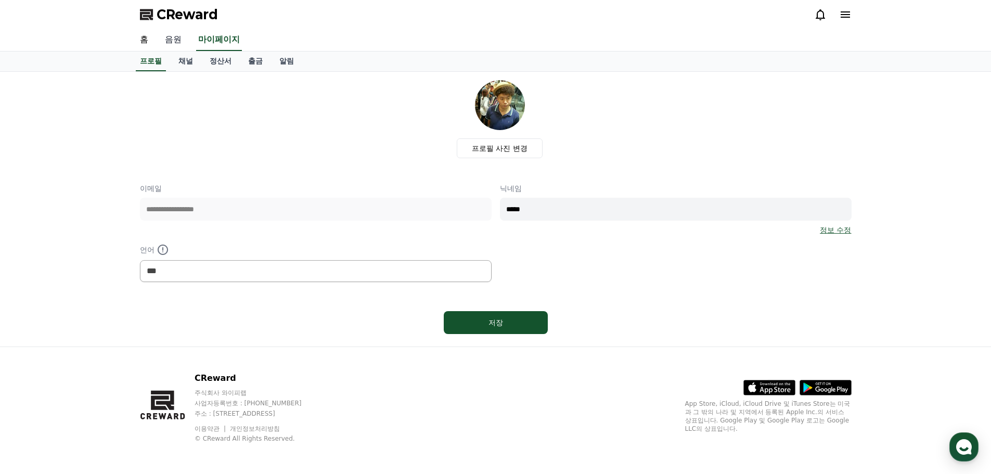
click at [173, 41] on link "음원" at bounding box center [173, 40] width 33 height 22
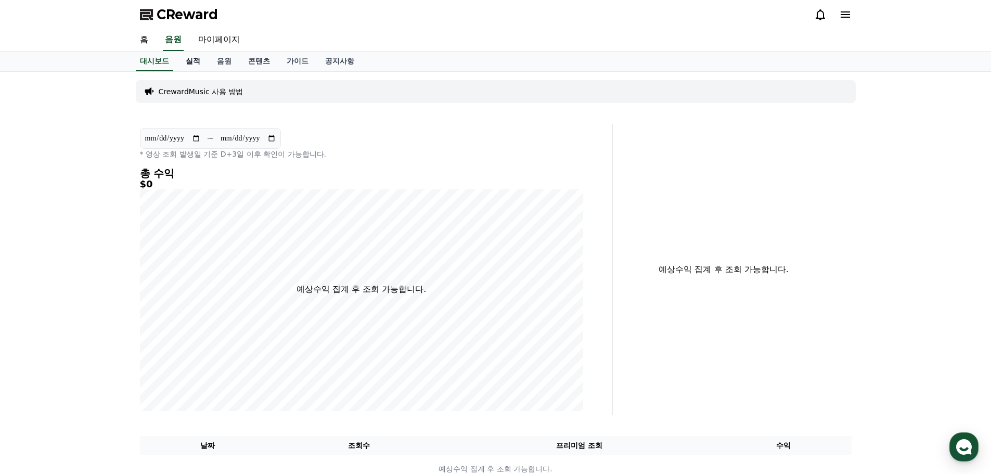
click at [191, 62] on link "실적" at bounding box center [192, 62] width 31 height 20
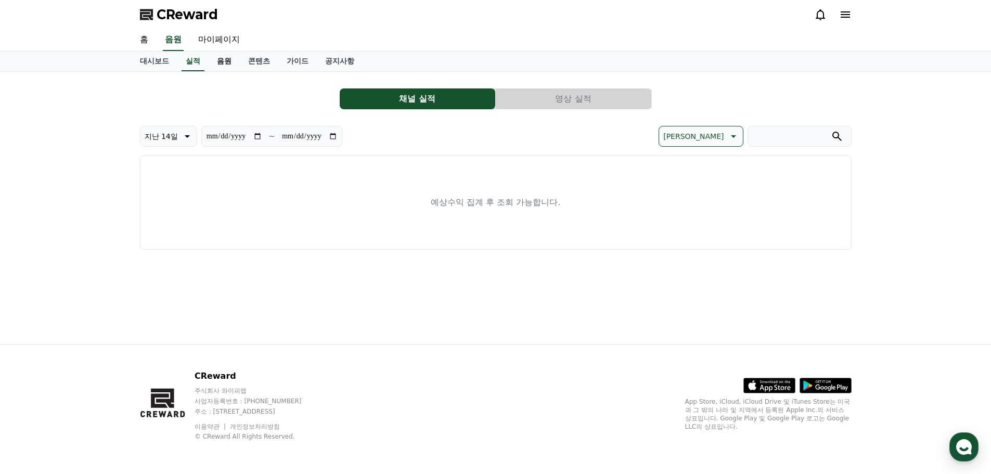
click at [224, 61] on link "음원" at bounding box center [224, 62] width 31 height 20
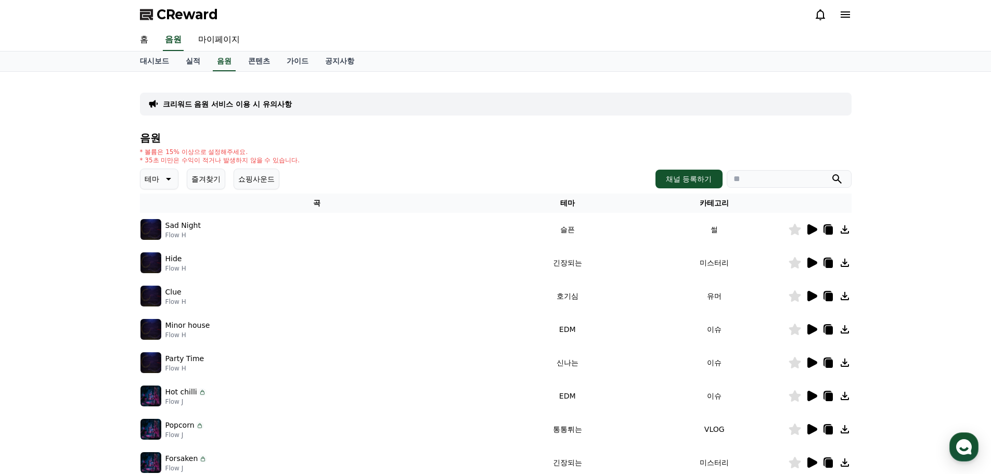
click at [814, 261] on icon at bounding box center [812, 263] width 10 height 10
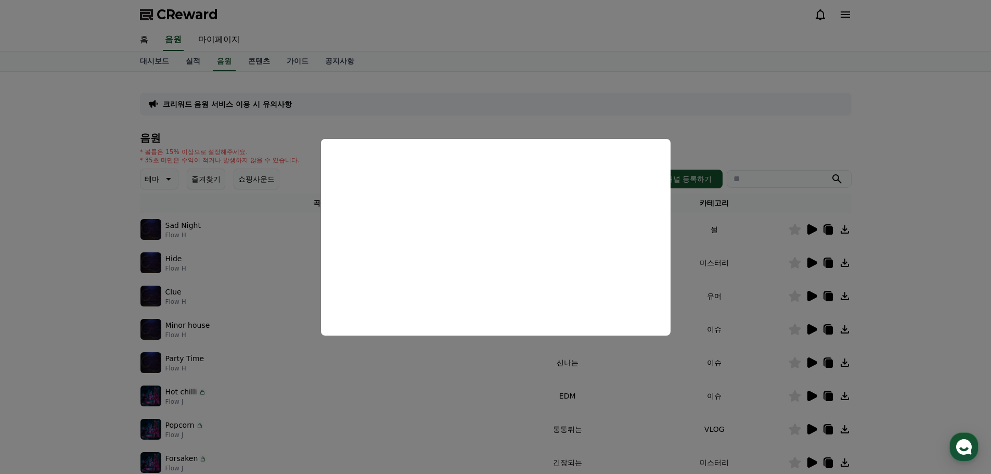
click at [705, 115] on button "close modal" at bounding box center [495, 237] width 991 height 474
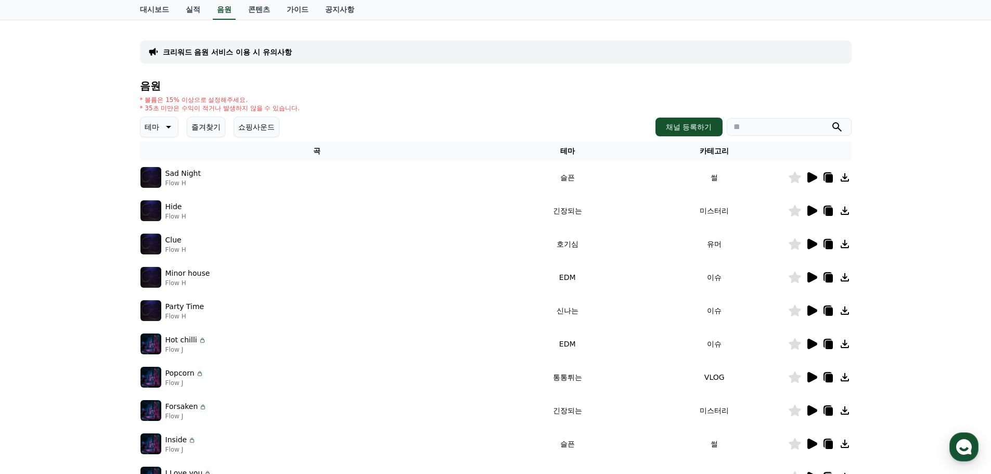
scroll to position [104, 0]
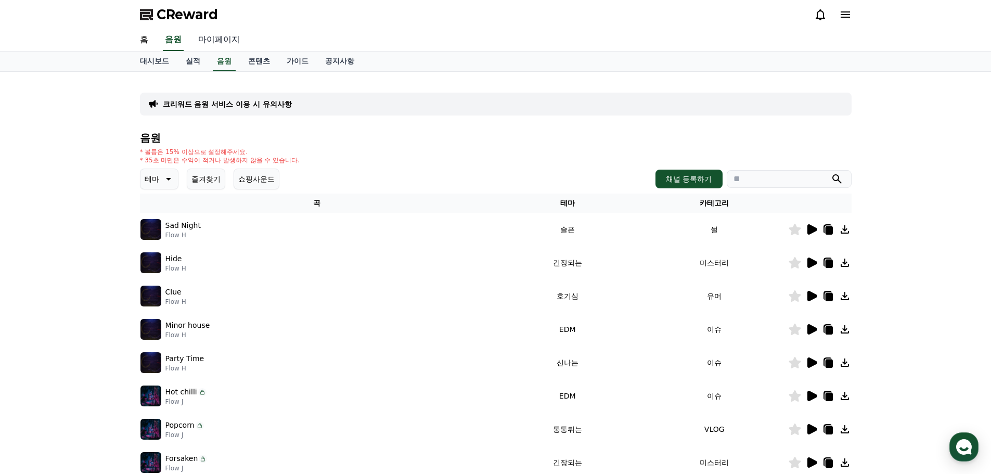
click at [224, 38] on link "마이페이지" at bounding box center [219, 40] width 58 height 22
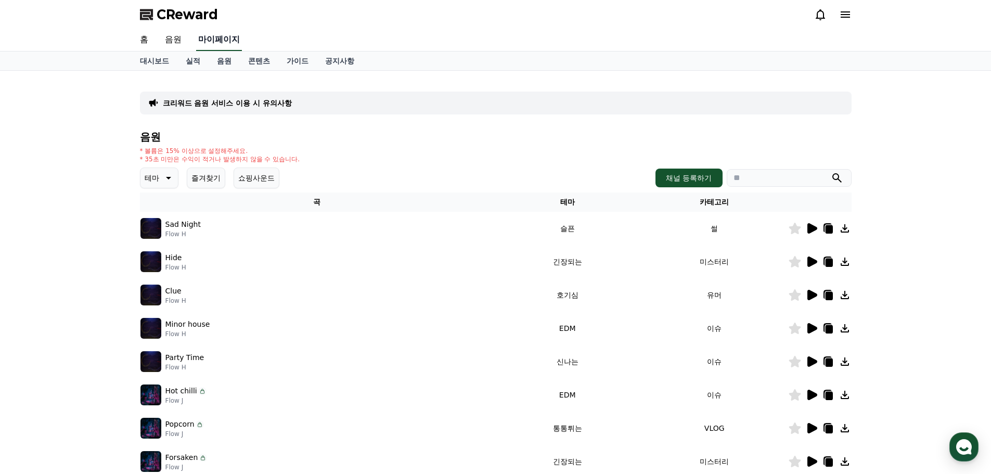
select select "**********"
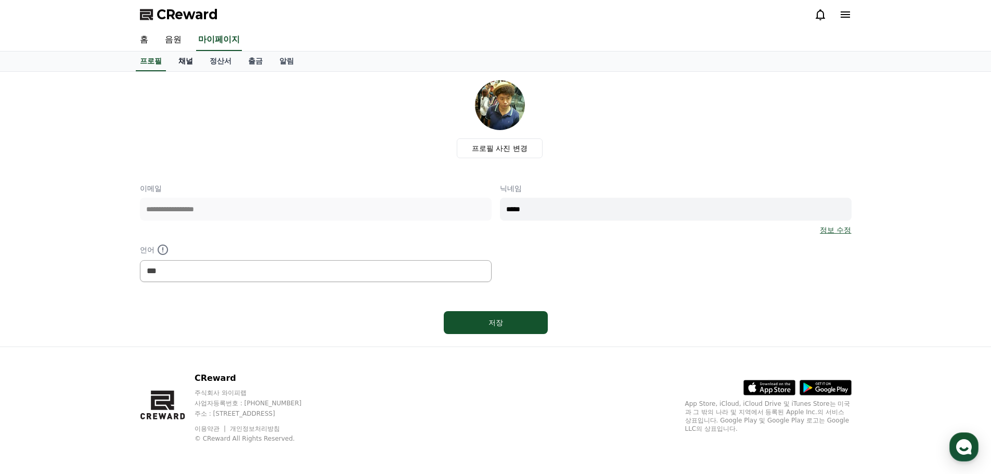
click at [178, 60] on link "채널" at bounding box center [185, 62] width 31 height 20
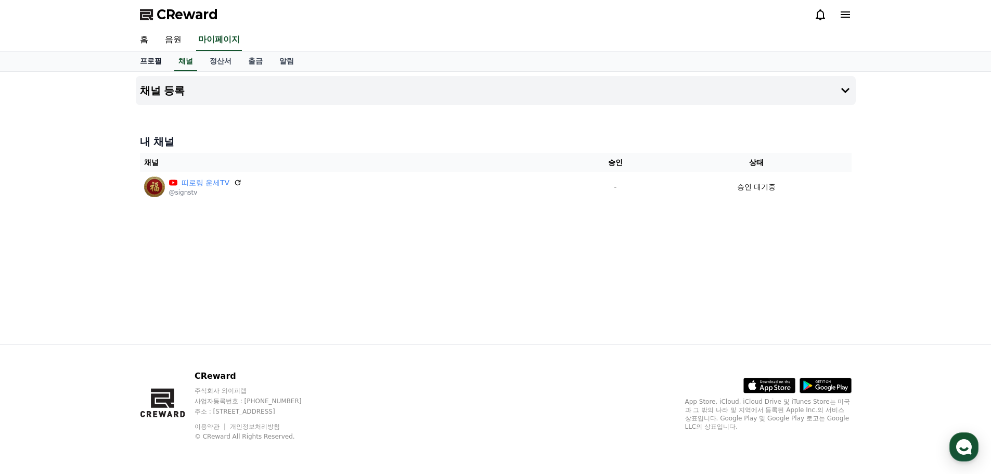
click at [155, 58] on link "프로필" at bounding box center [151, 62] width 38 height 20
select select "**********"
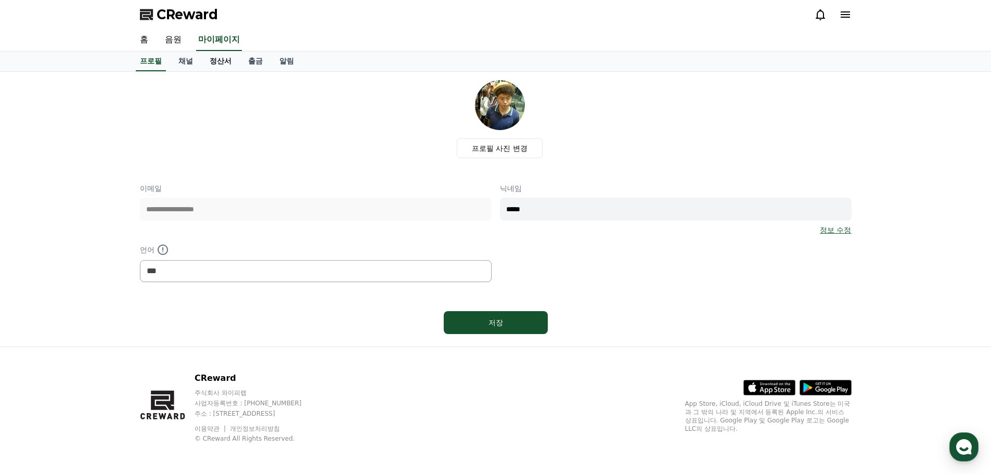
click at [216, 59] on link "정산서" at bounding box center [220, 62] width 38 height 20
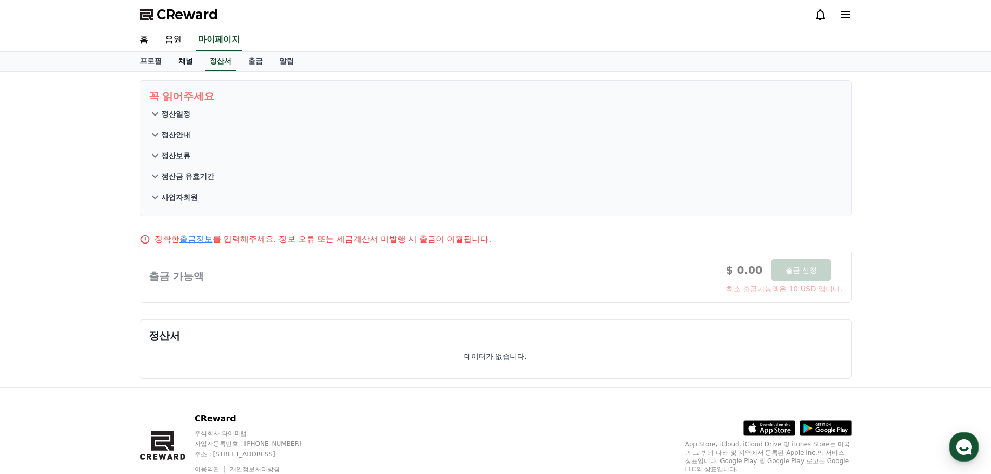
click at [189, 62] on link "채널" at bounding box center [185, 62] width 31 height 20
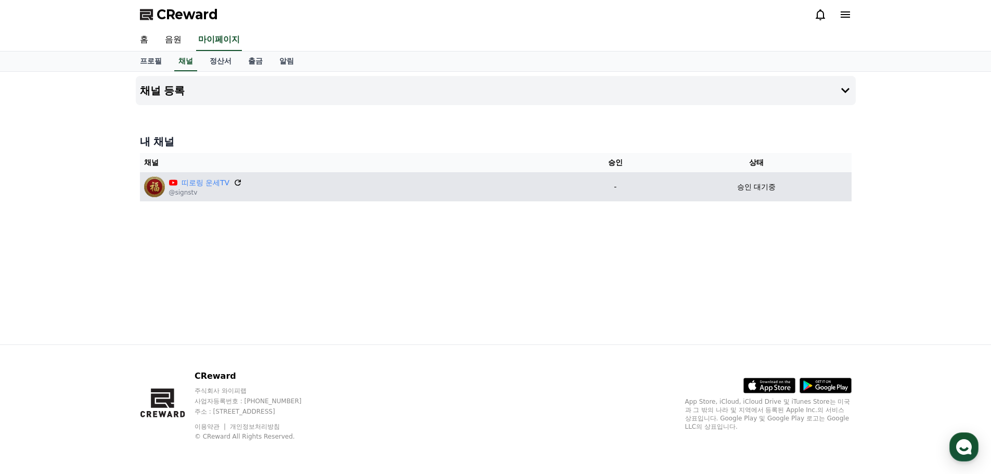
click at [240, 184] on icon at bounding box center [238, 182] width 6 height 6
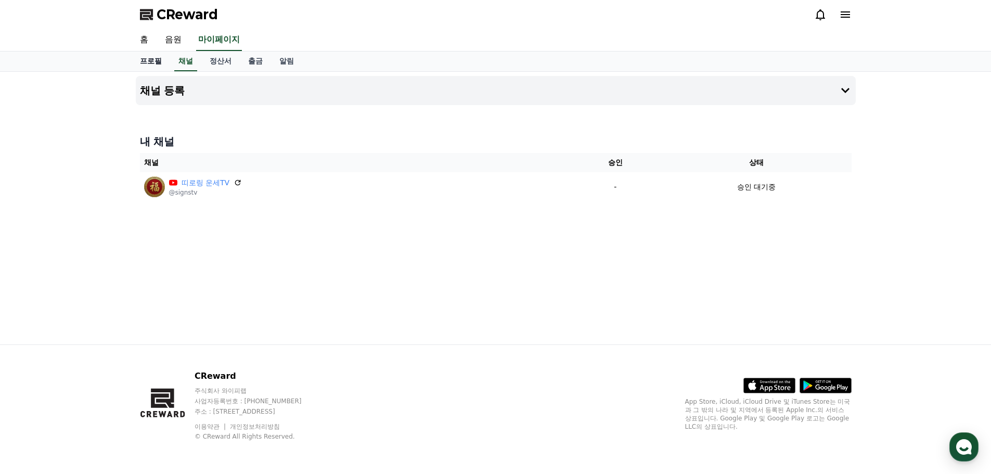
click at [161, 63] on link "프로필" at bounding box center [151, 62] width 38 height 20
select select "**********"
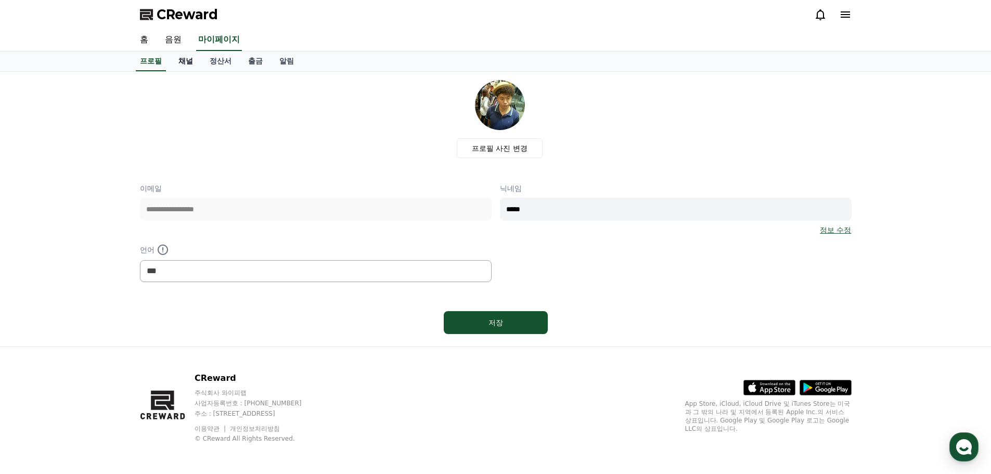
click at [190, 60] on link "채널" at bounding box center [185, 62] width 31 height 20
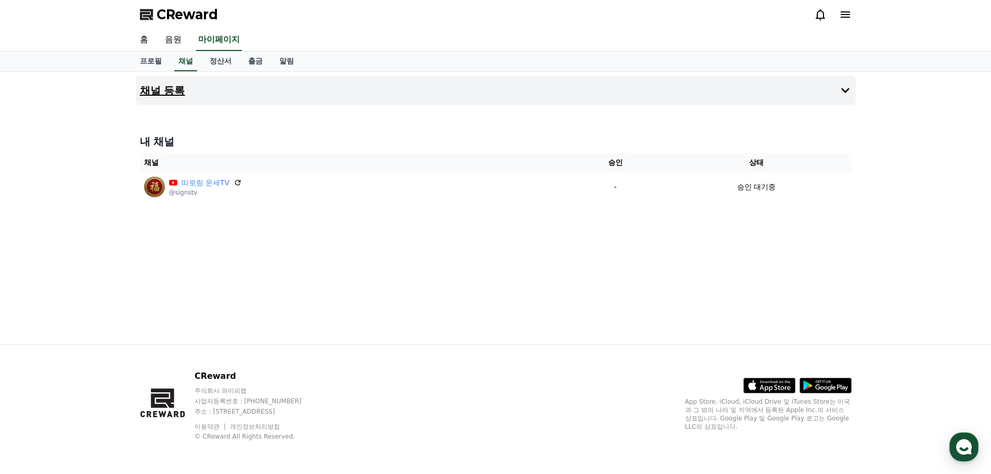
click at [166, 93] on h4 "채널 등록" at bounding box center [162, 90] width 45 height 11
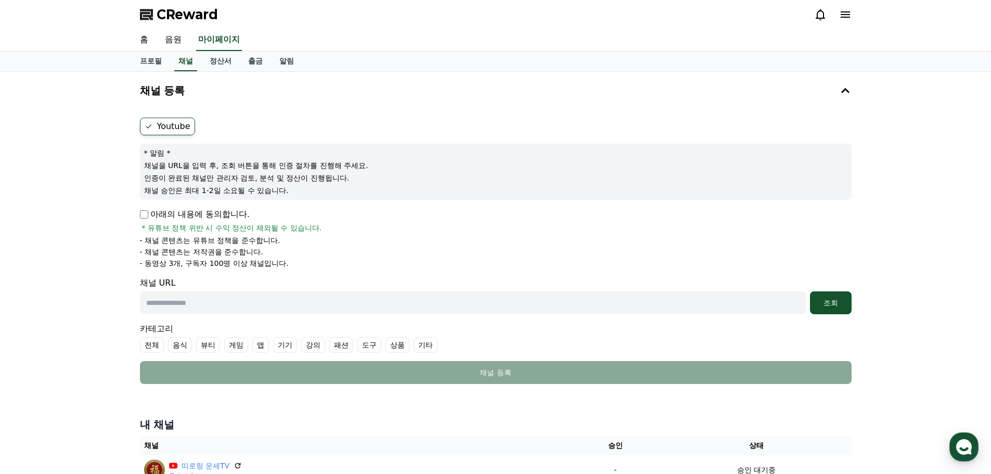
scroll to position [104, 0]
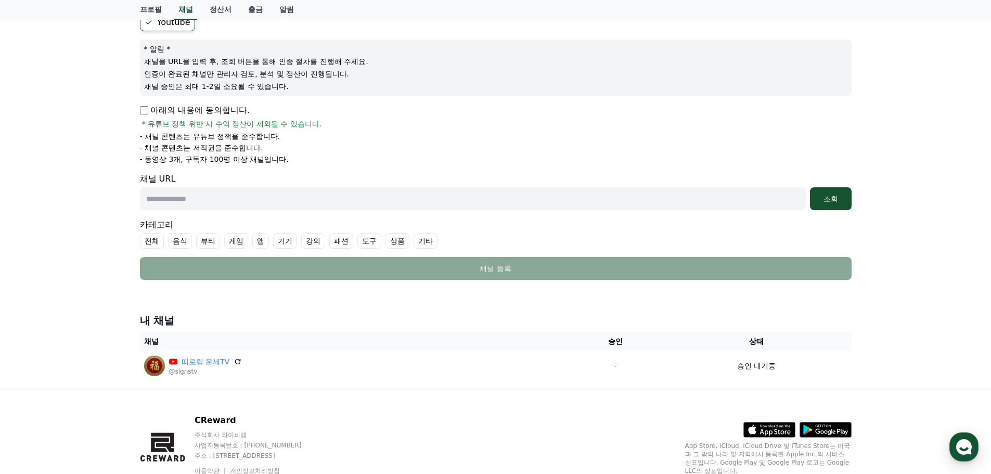
click at [221, 196] on input "text" at bounding box center [473, 198] width 666 height 23
paste input "**********"
type input "**********"
click at [819, 202] on div "조회" at bounding box center [830, 199] width 33 height 10
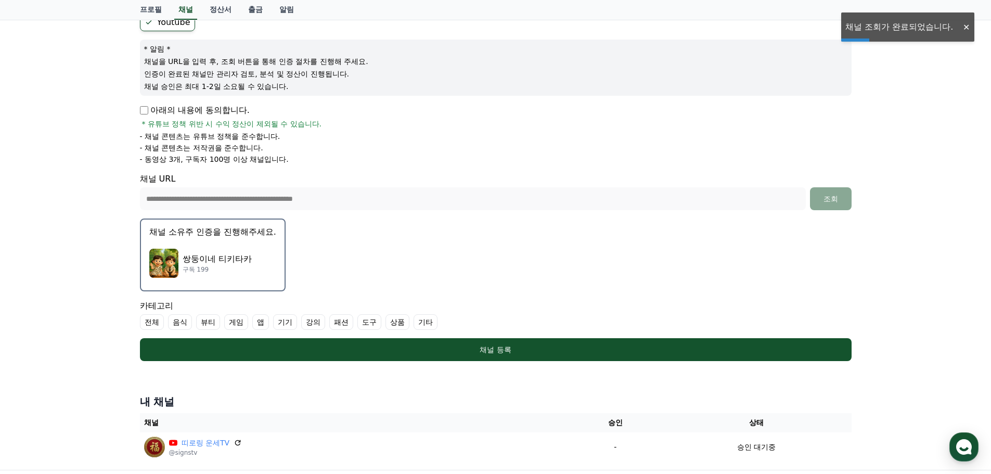
scroll to position [156, 0]
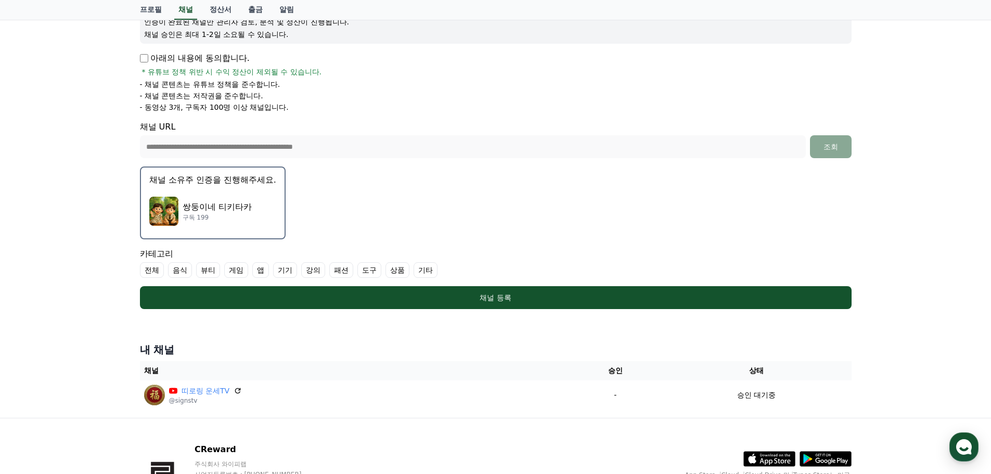
click at [247, 206] on p "쌍둥이네 티키타카" at bounding box center [217, 207] width 69 height 12
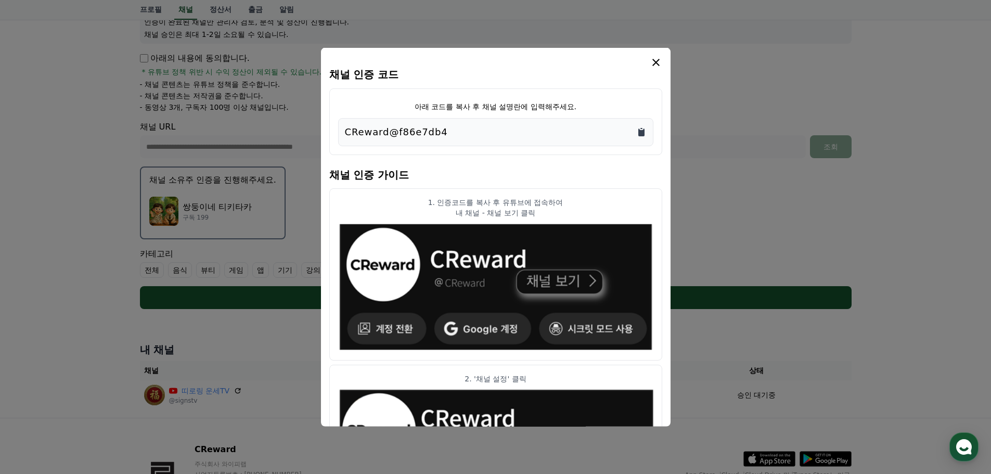
click at [643, 132] on icon "Copy to clipboard" at bounding box center [641, 132] width 6 height 8
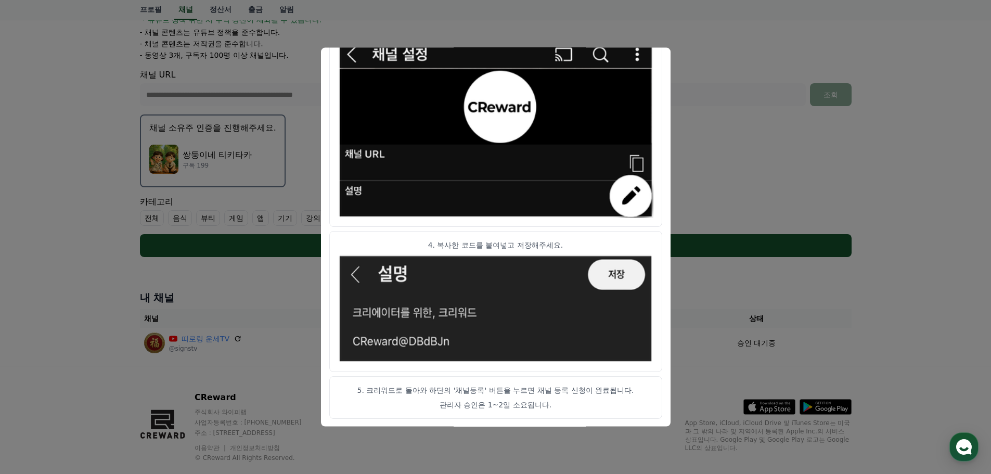
scroll to position [229, 0]
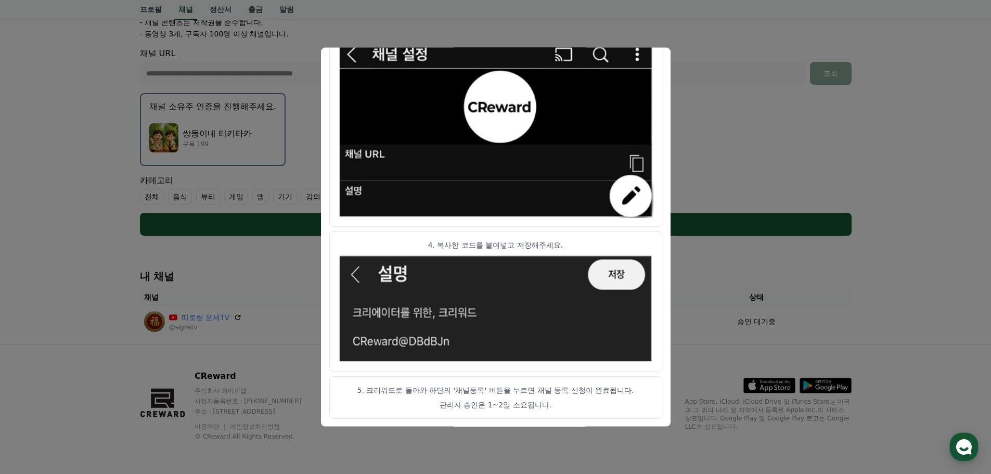
click at [704, 272] on button "close modal" at bounding box center [495, 237] width 991 height 474
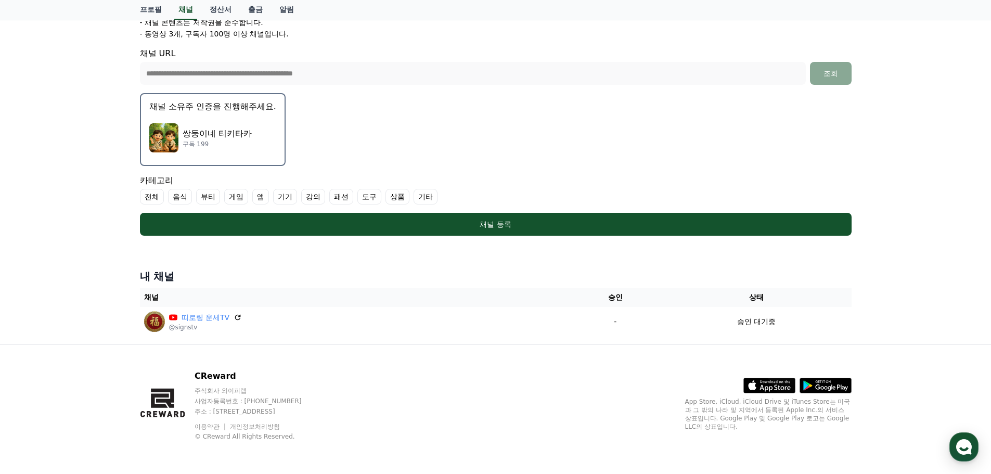
click at [434, 198] on label "기타" at bounding box center [426, 197] width 24 height 16
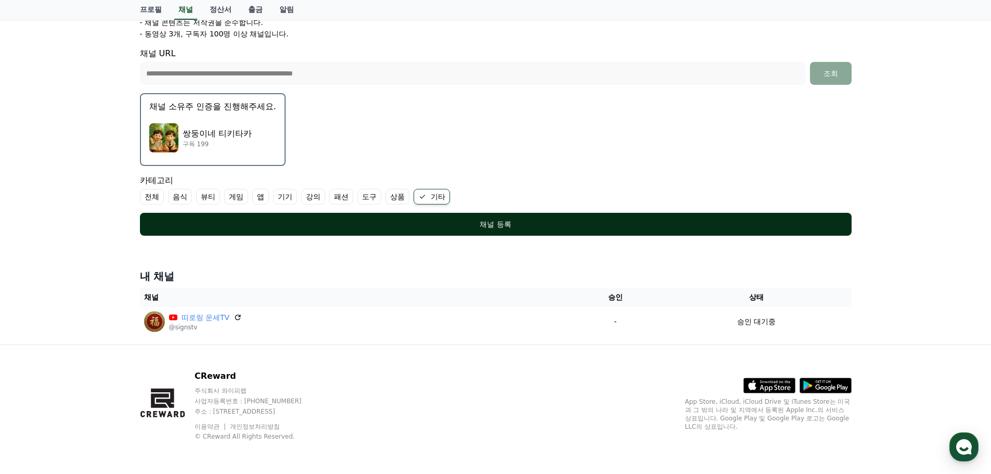
click at [507, 230] on button "채널 등록" at bounding box center [496, 224] width 712 height 23
